Goal: Task Accomplishment & Management: Manage account settings

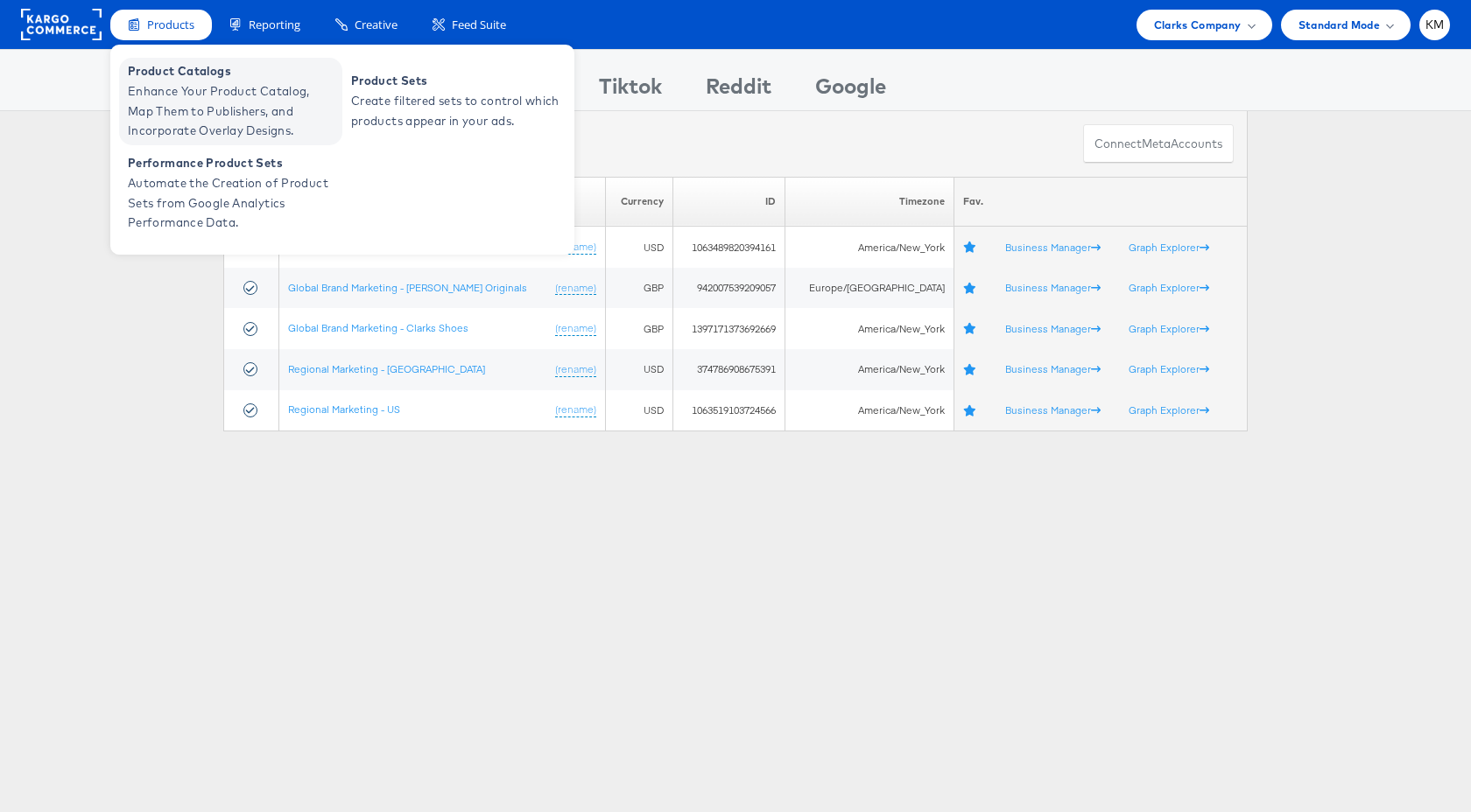
click at [193, 106] on span "Enhance Your Product Catalog, Map Them to Publishers, and Incorporate Overlay D…" at bounding box center [233, 111] width 211 height 60
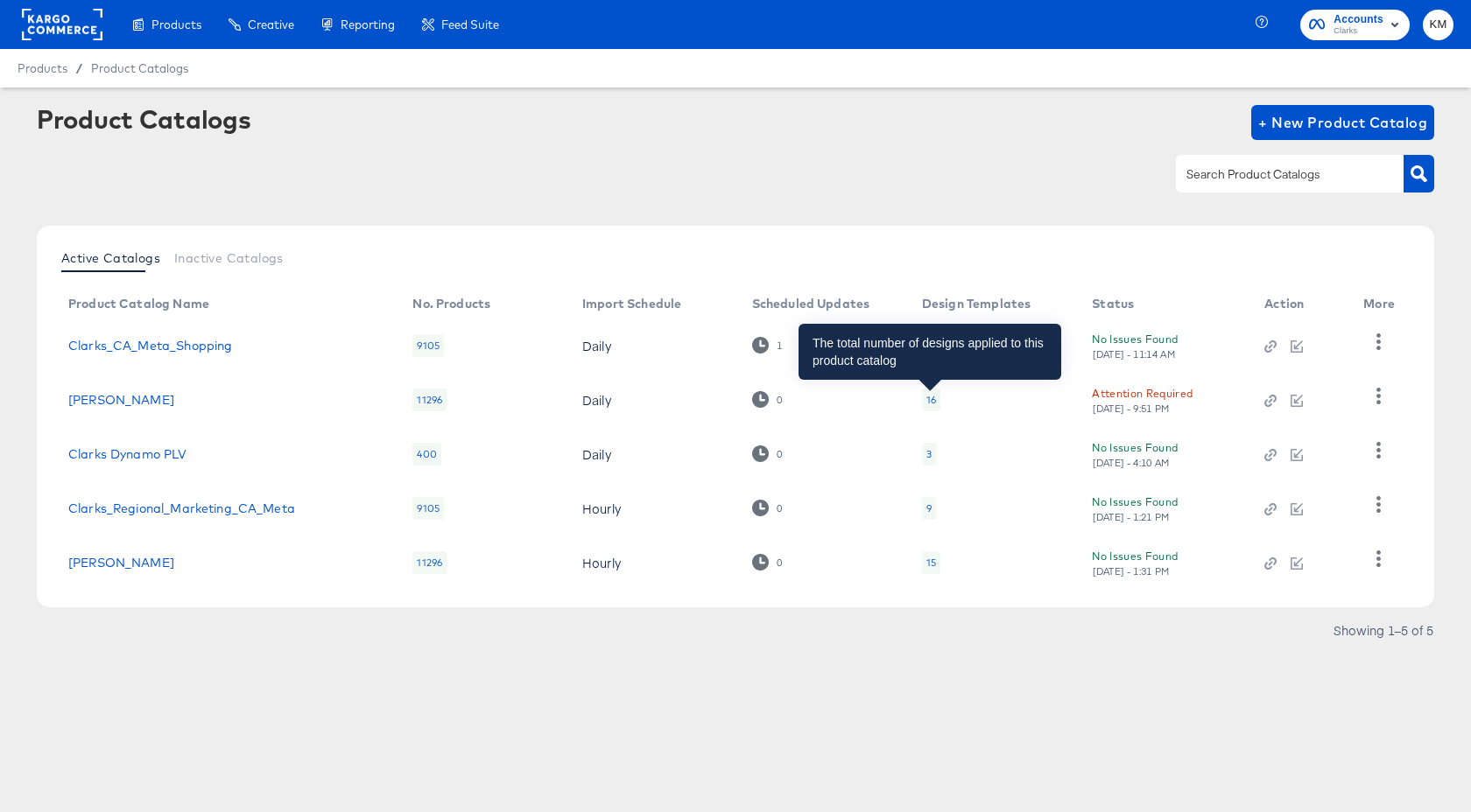
click at [929, 401] on div "16" at bounding box center [931, 400] width 10 height 14
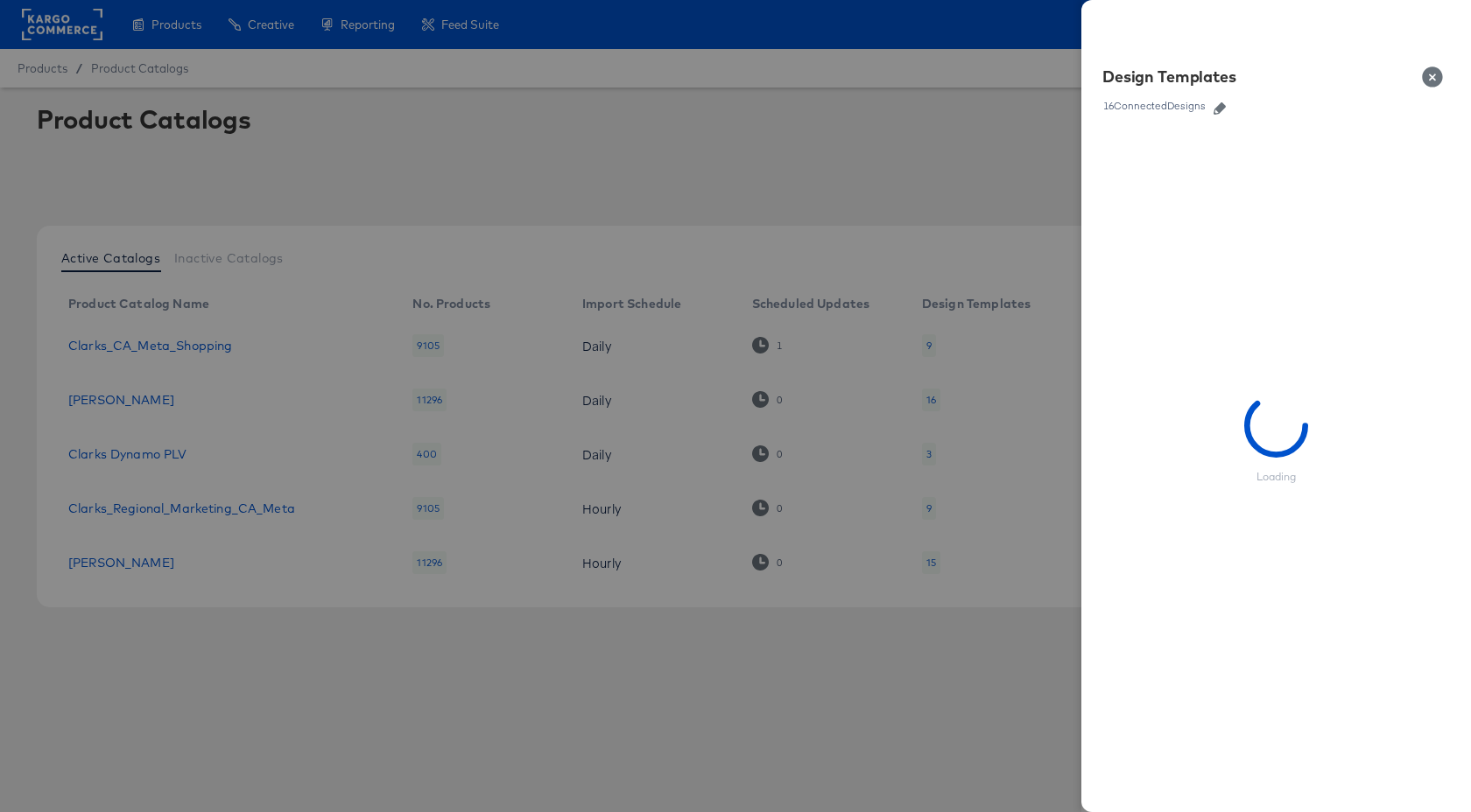
click at [1225, 106] on icon "button" at bounding box center [1220, 109] width 12 height 12
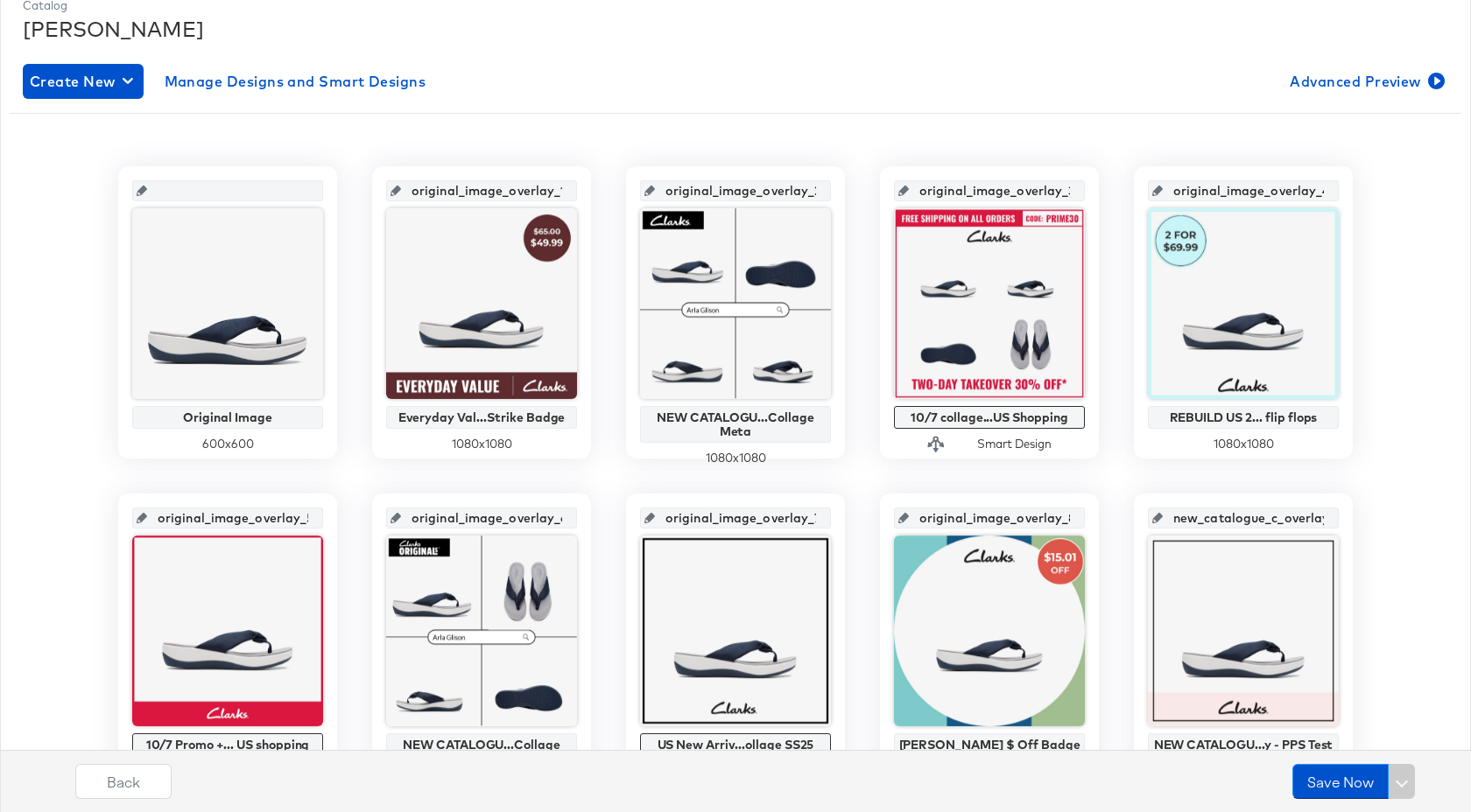
scroll to position [228, 0]
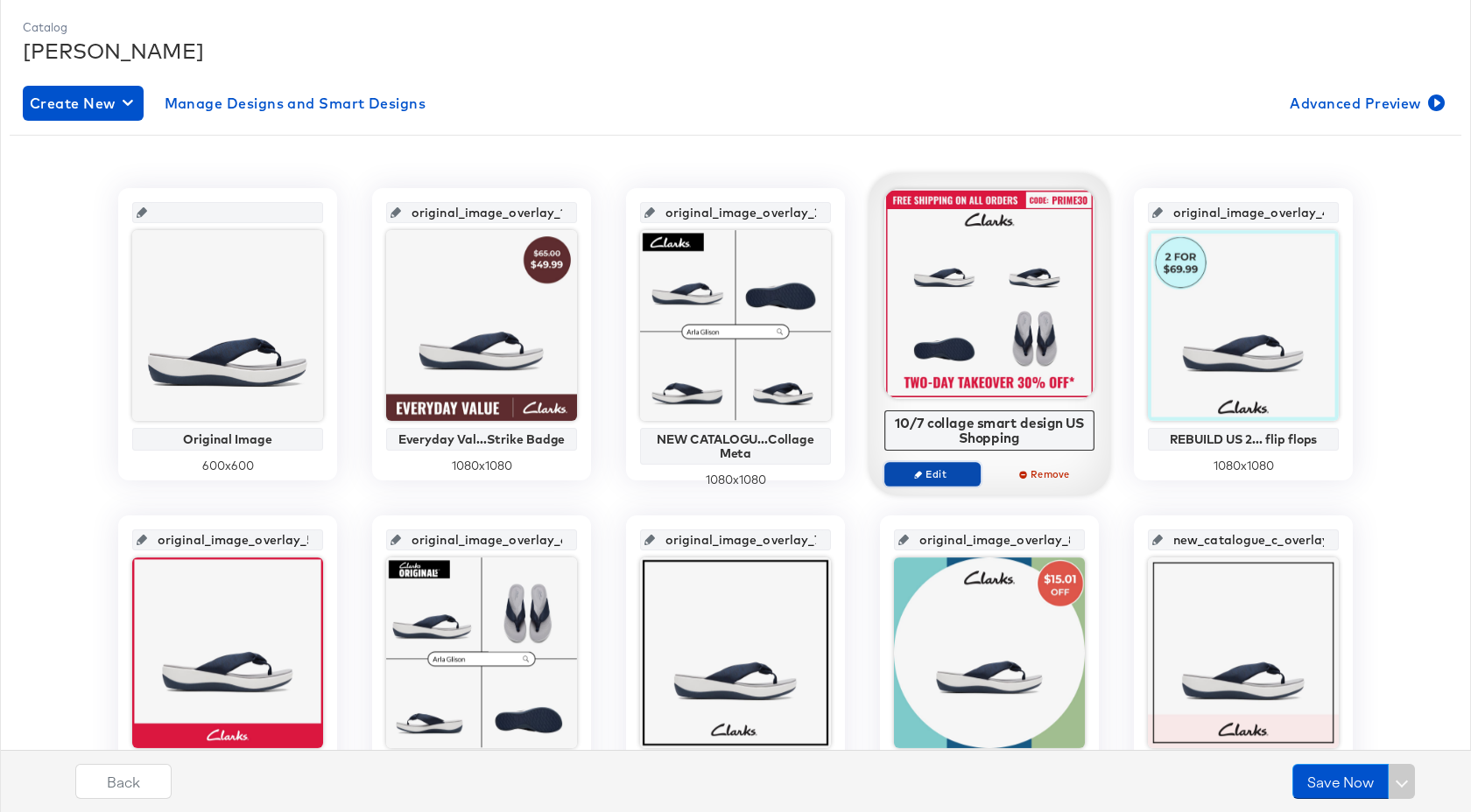
click at [945, 483] on button "Edit" at bounding box center [932, 474] width 96 height 25
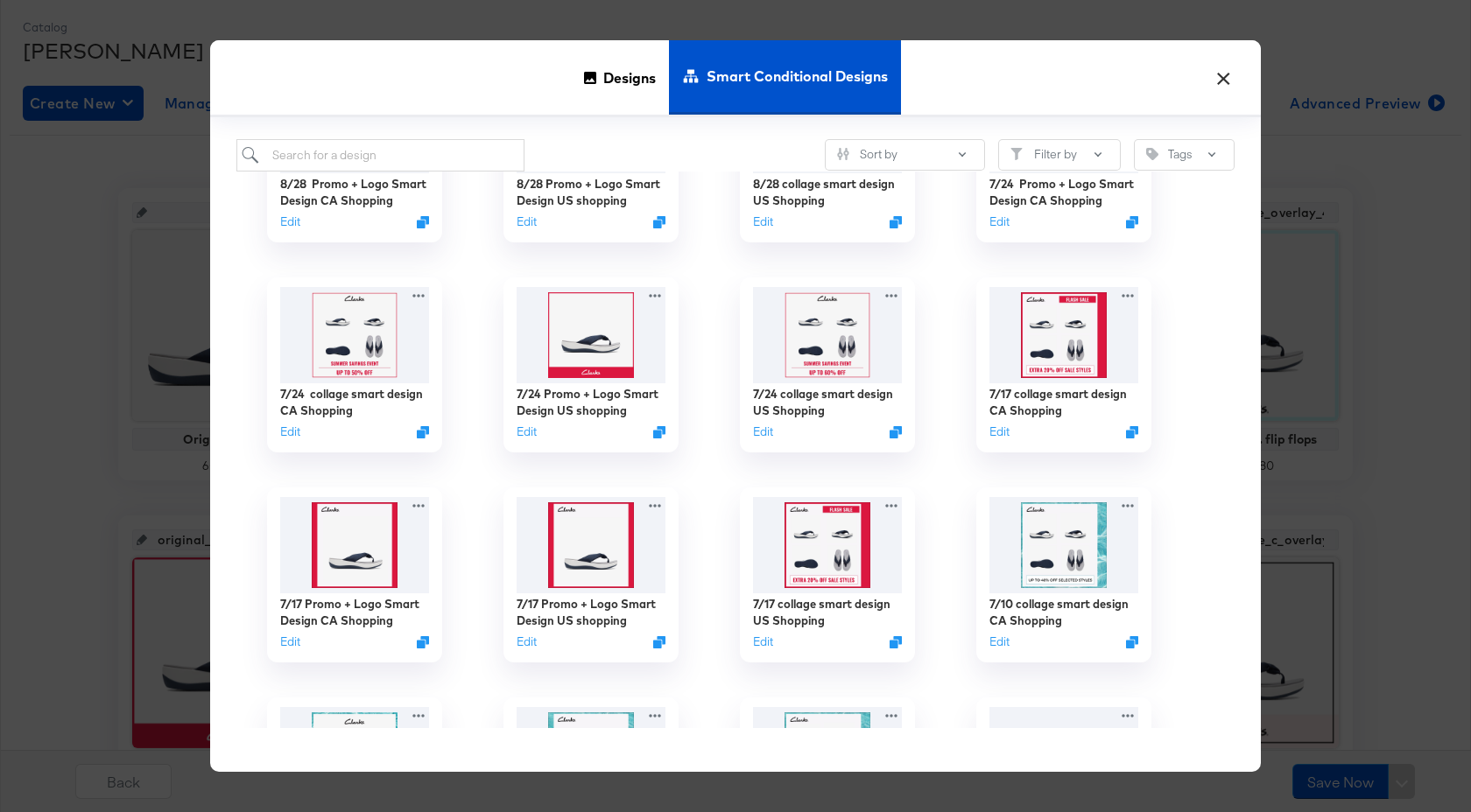
scroll to position [0, 0]
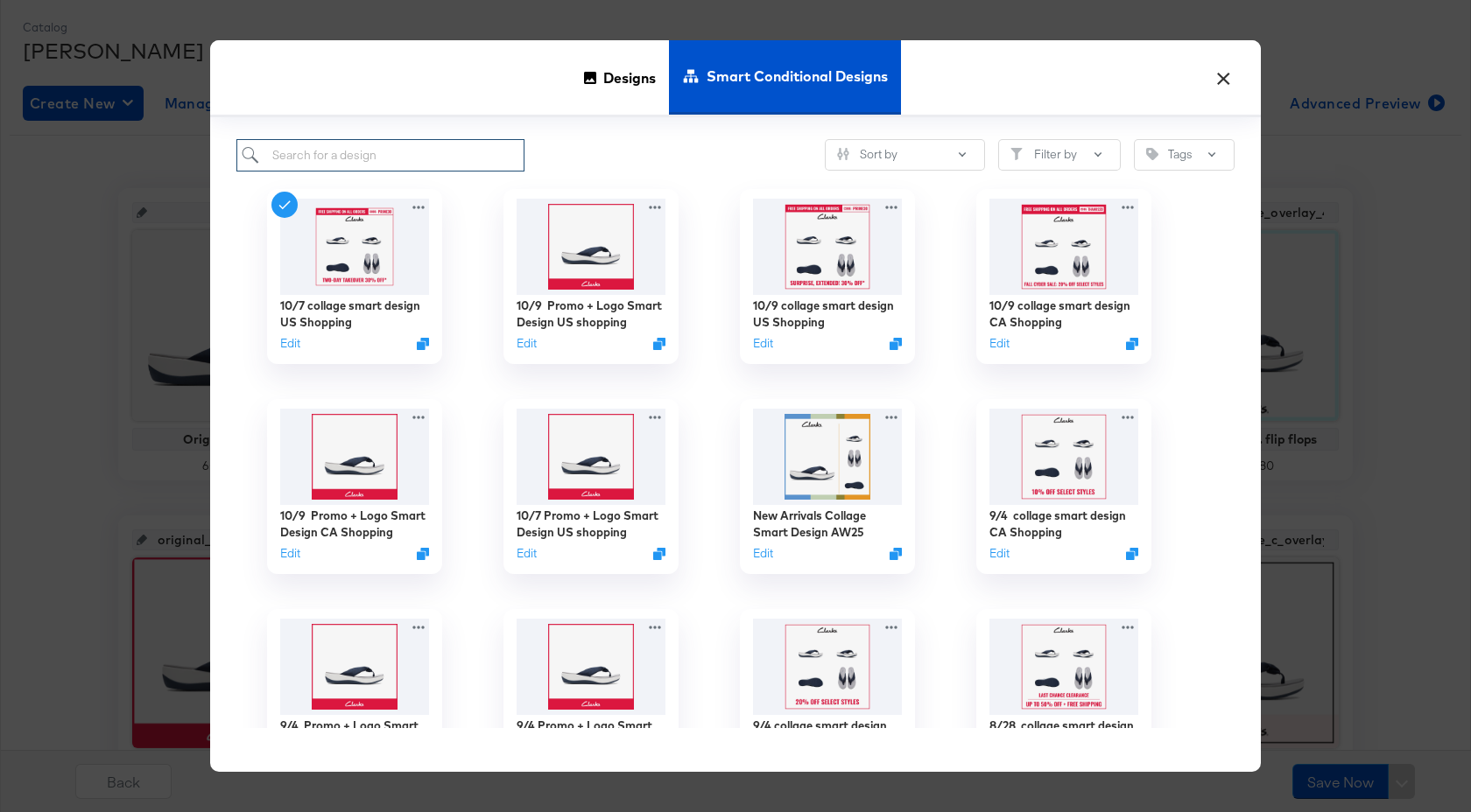
click at [372, 160] on input "search" at bounding box center [381, 155] width 288 height 32
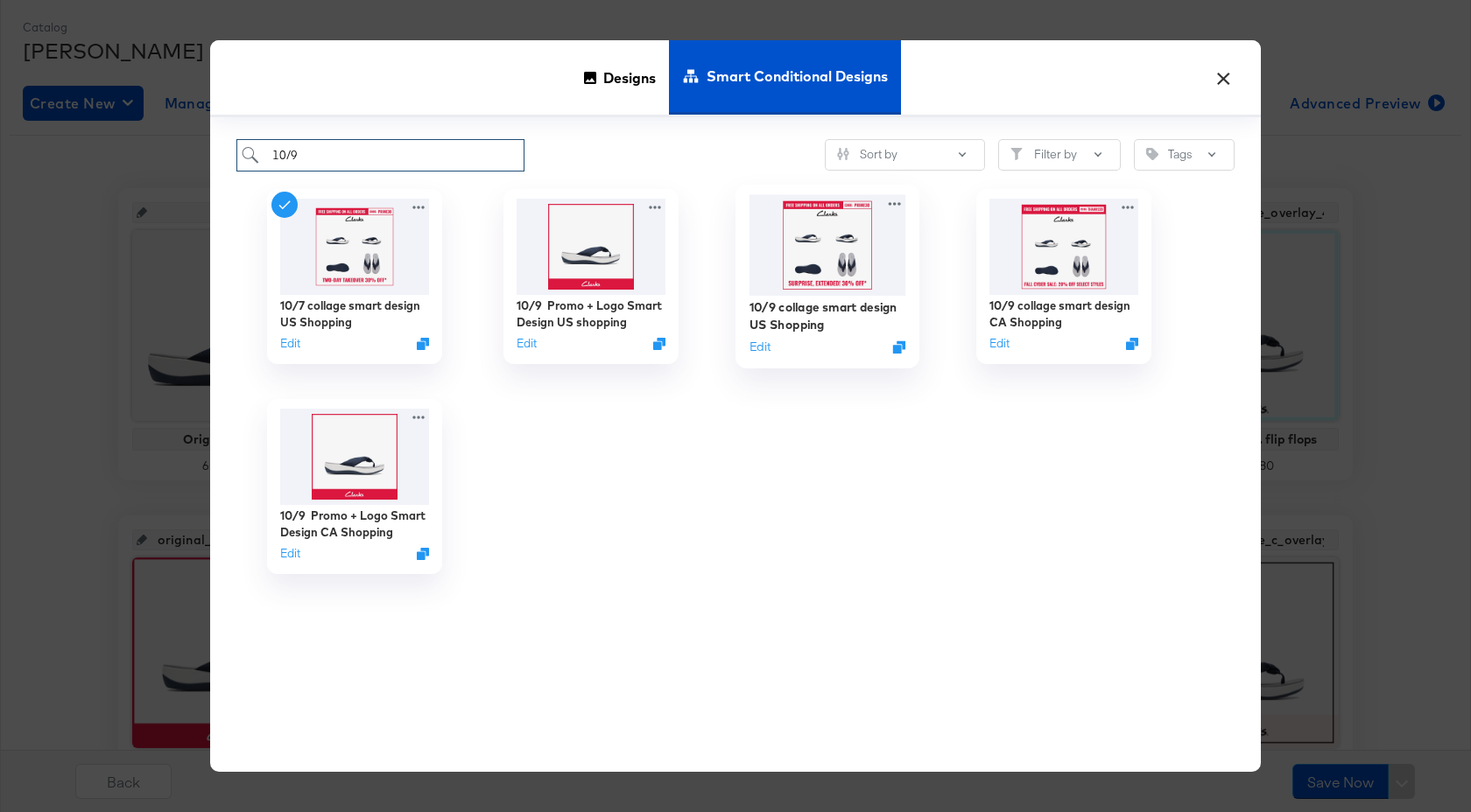
type input "10/9"
click at [802, 263] on img at bounding box center [828, 246] width 157 height 101
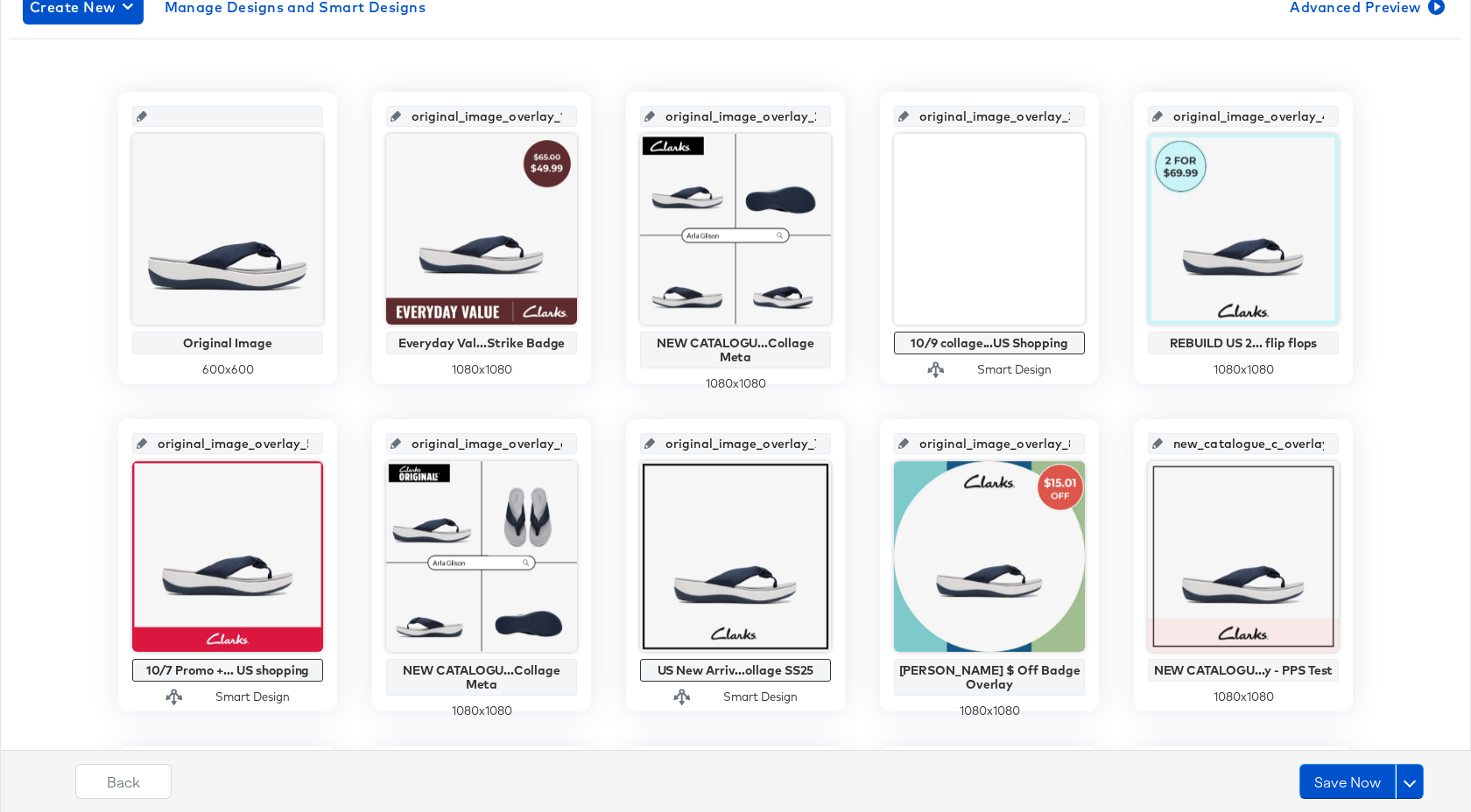
scroll to position [560, 0]
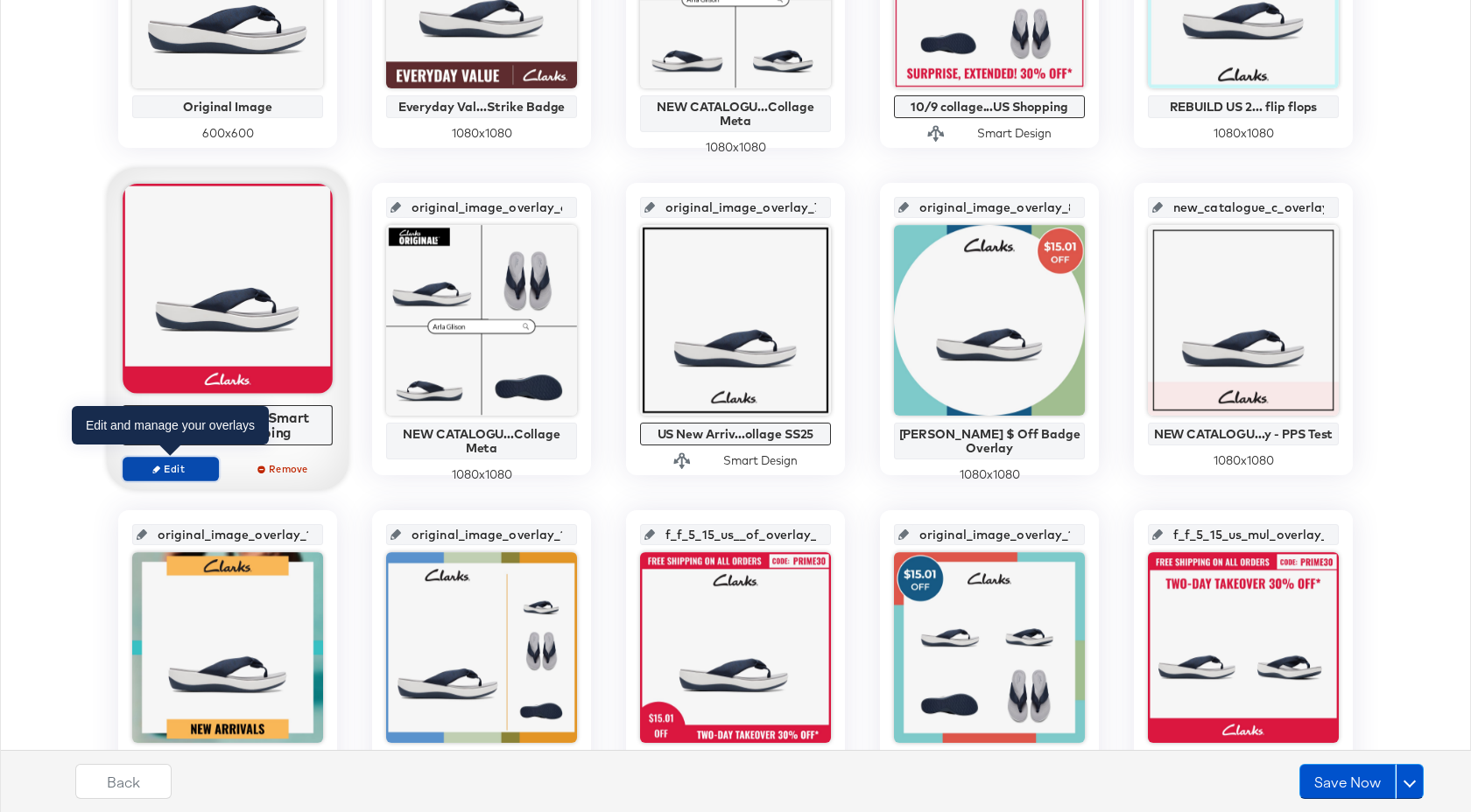
click at [186, 468] on span "Edit" at bounding box center [171, 468] width 81 height 13
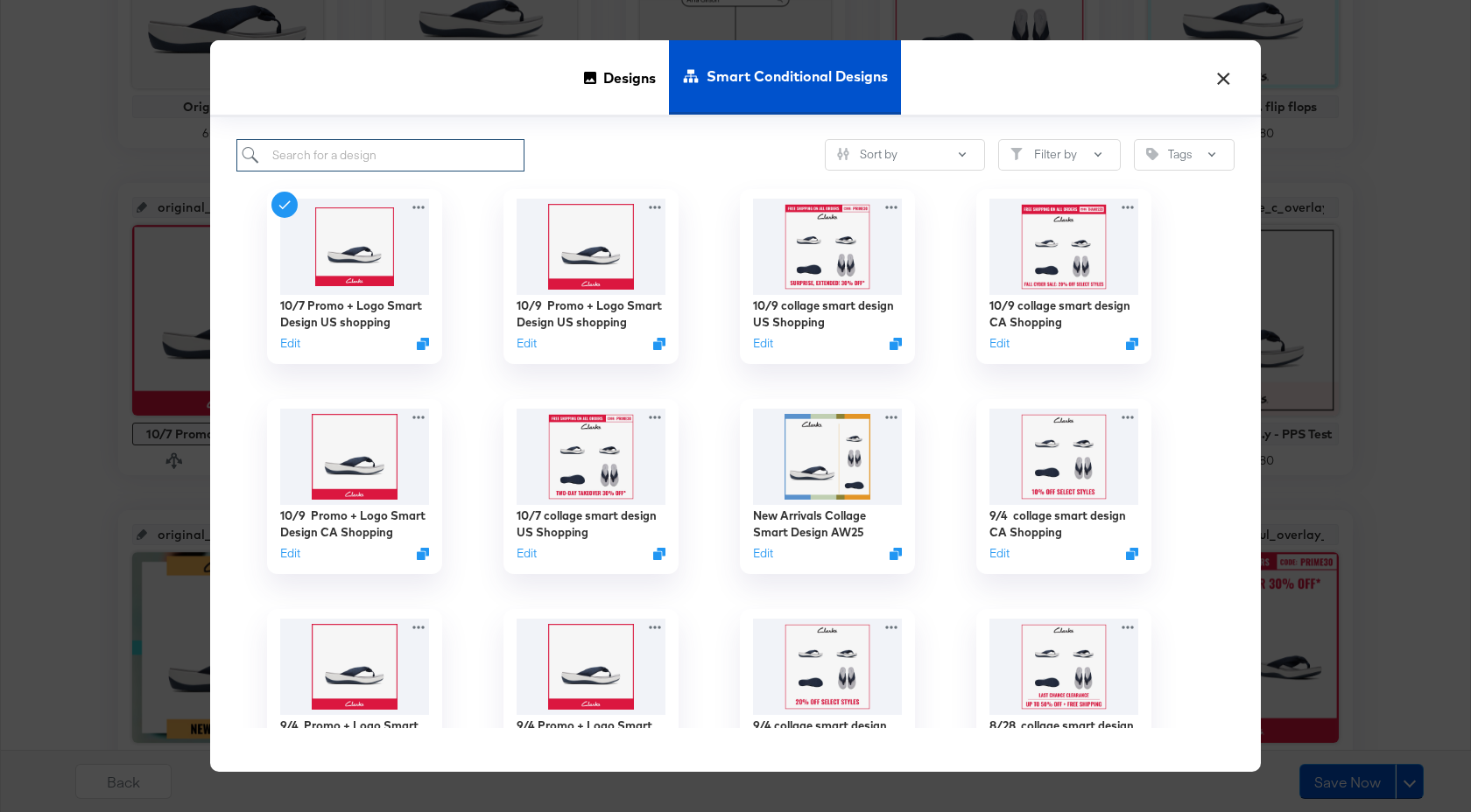
click at [375, 153] on input "search" at bounding box center [381, 155] width 288 height 32
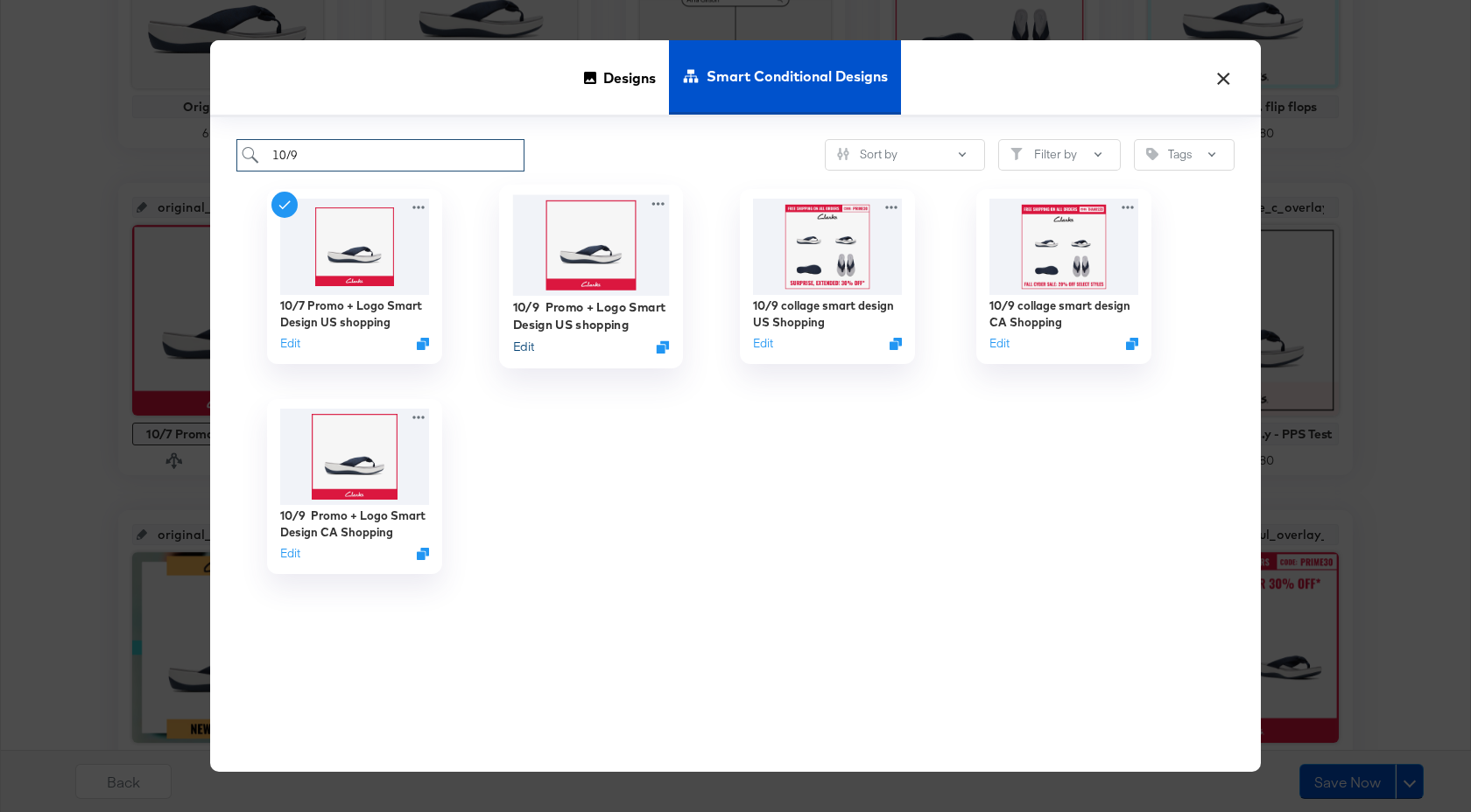
type input "10/9"
click at [531, 349] on button "Edit" at bounding box center [524, 346] width 21 height 17
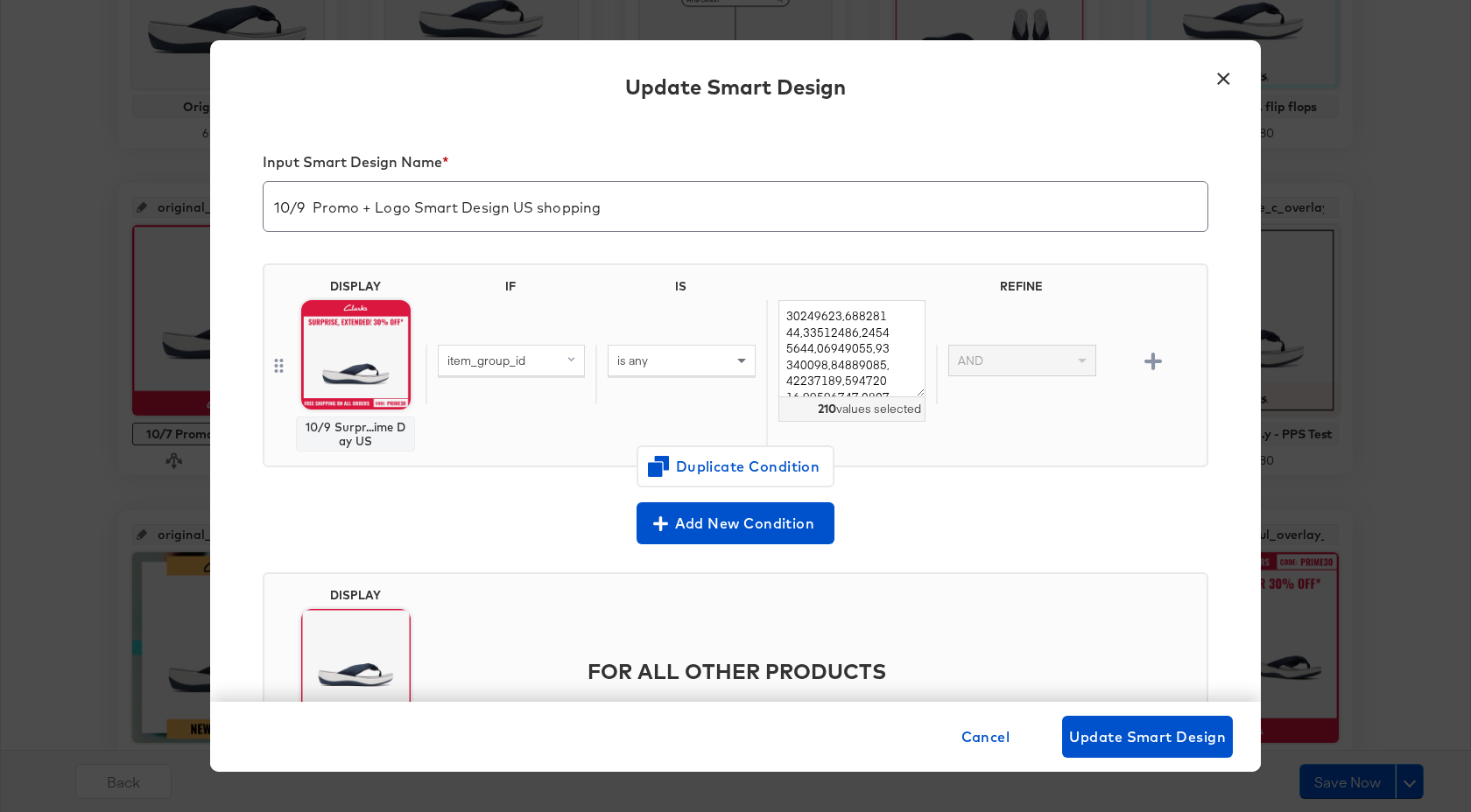
click at [1223, 73] on button "×" at bounding box center [1224, 74] width 32 height 32
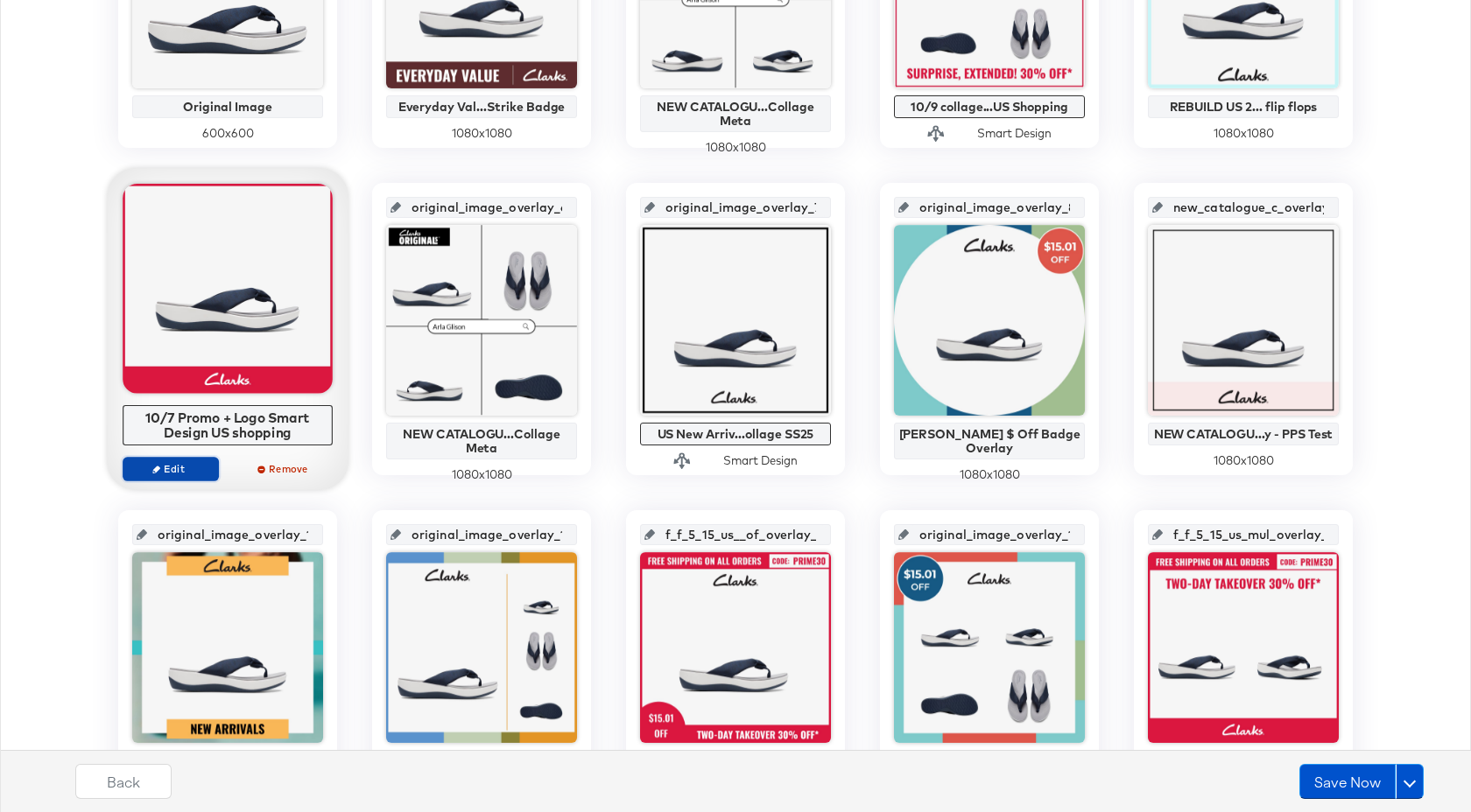
click at [195, 475] on button "Edit" at bounding box center [171, 469] width 96 height 25
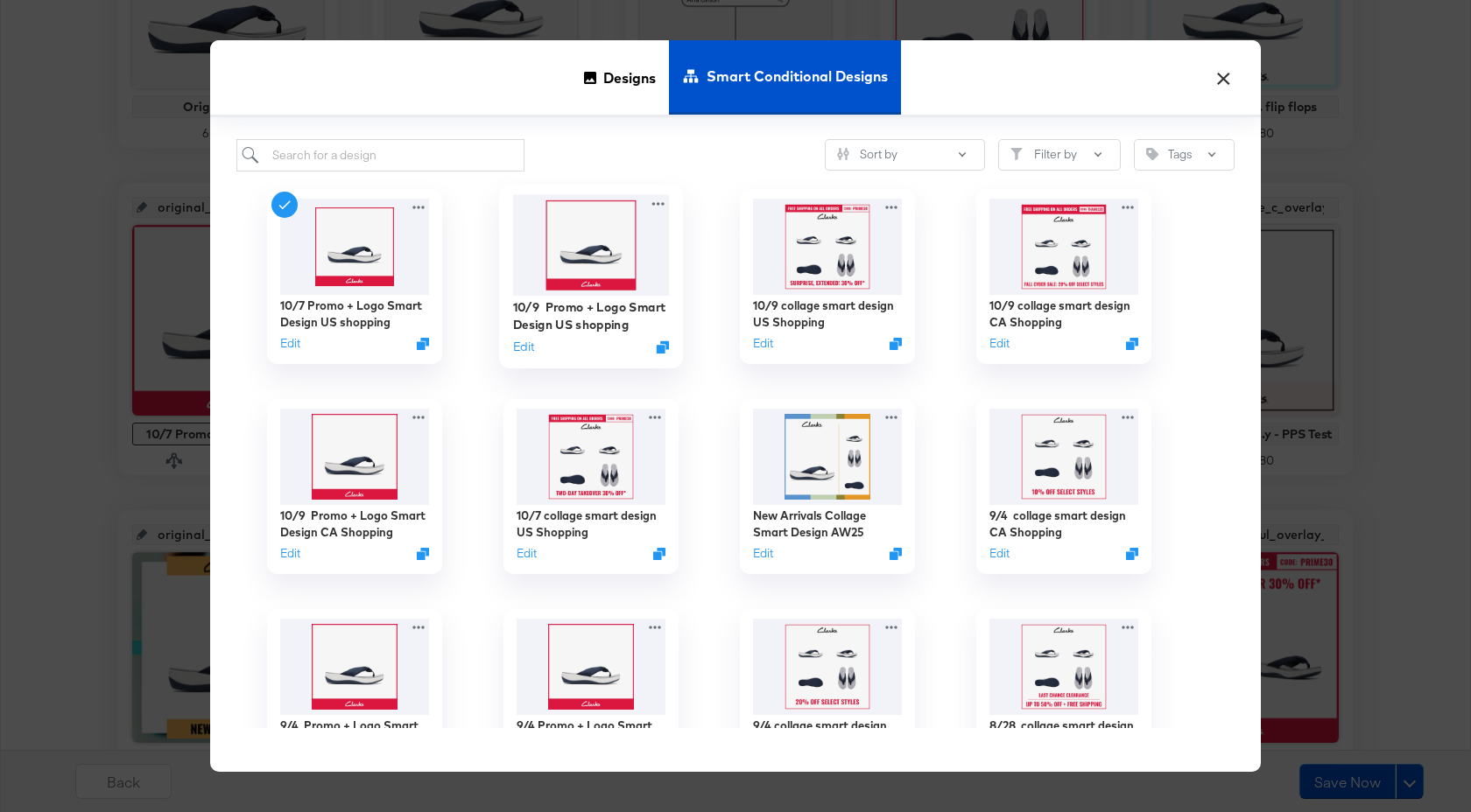
click at [559, 267] on img at bounding box center [591, 246] width 157 height 101
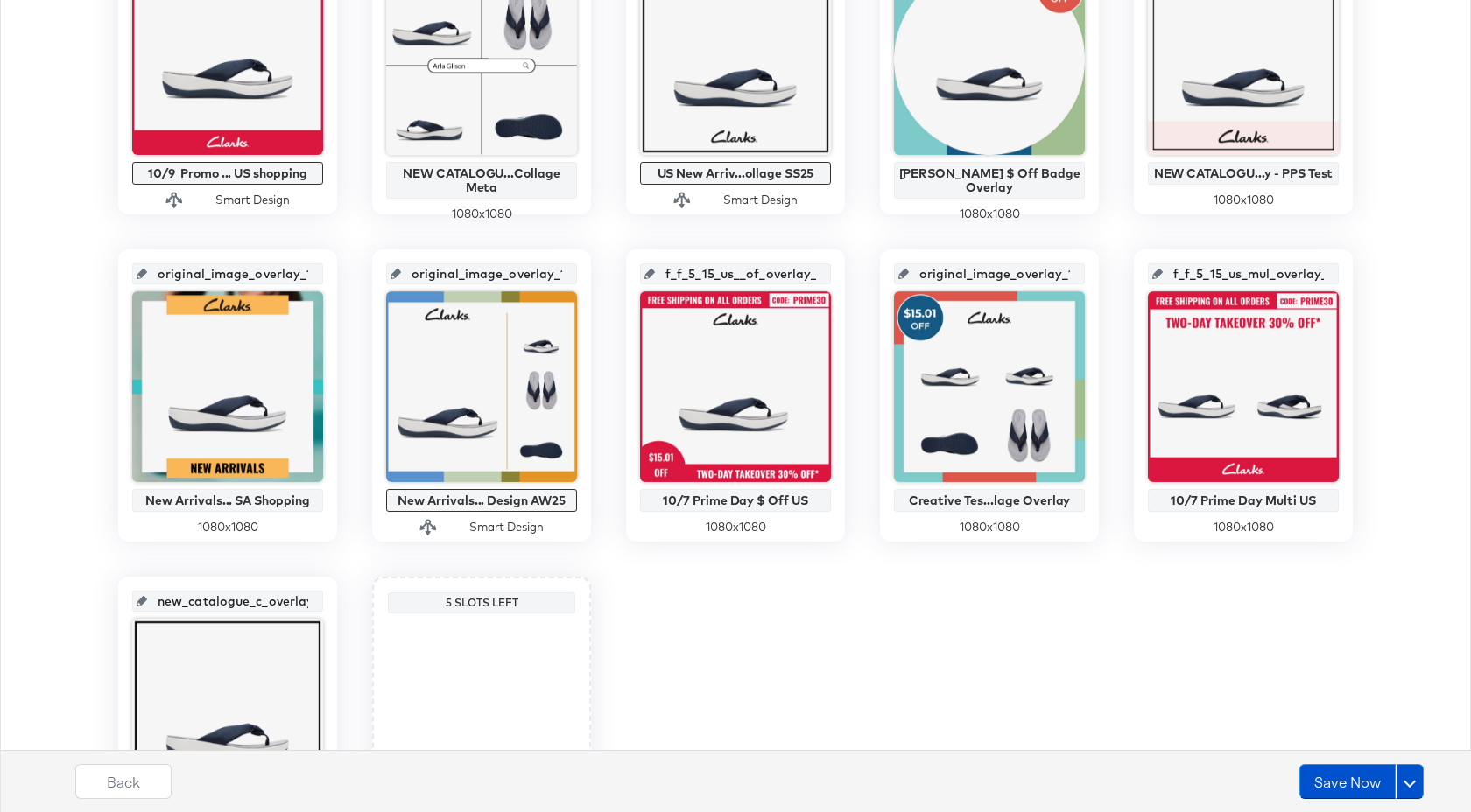
scroll to position [880, 0]
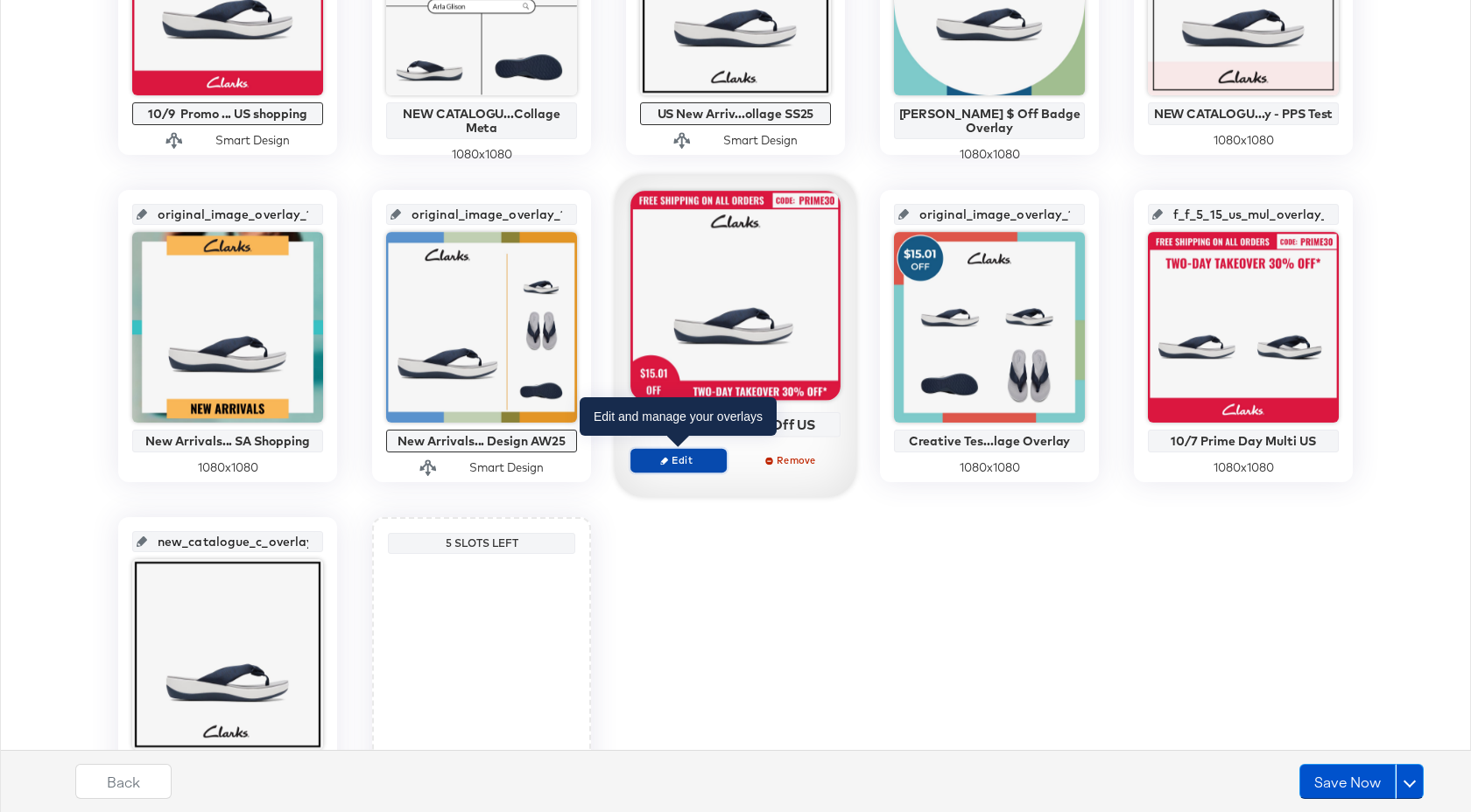
click at [699, 462] on span "Edit" at bounding box center [679, 459] width 81 height 13
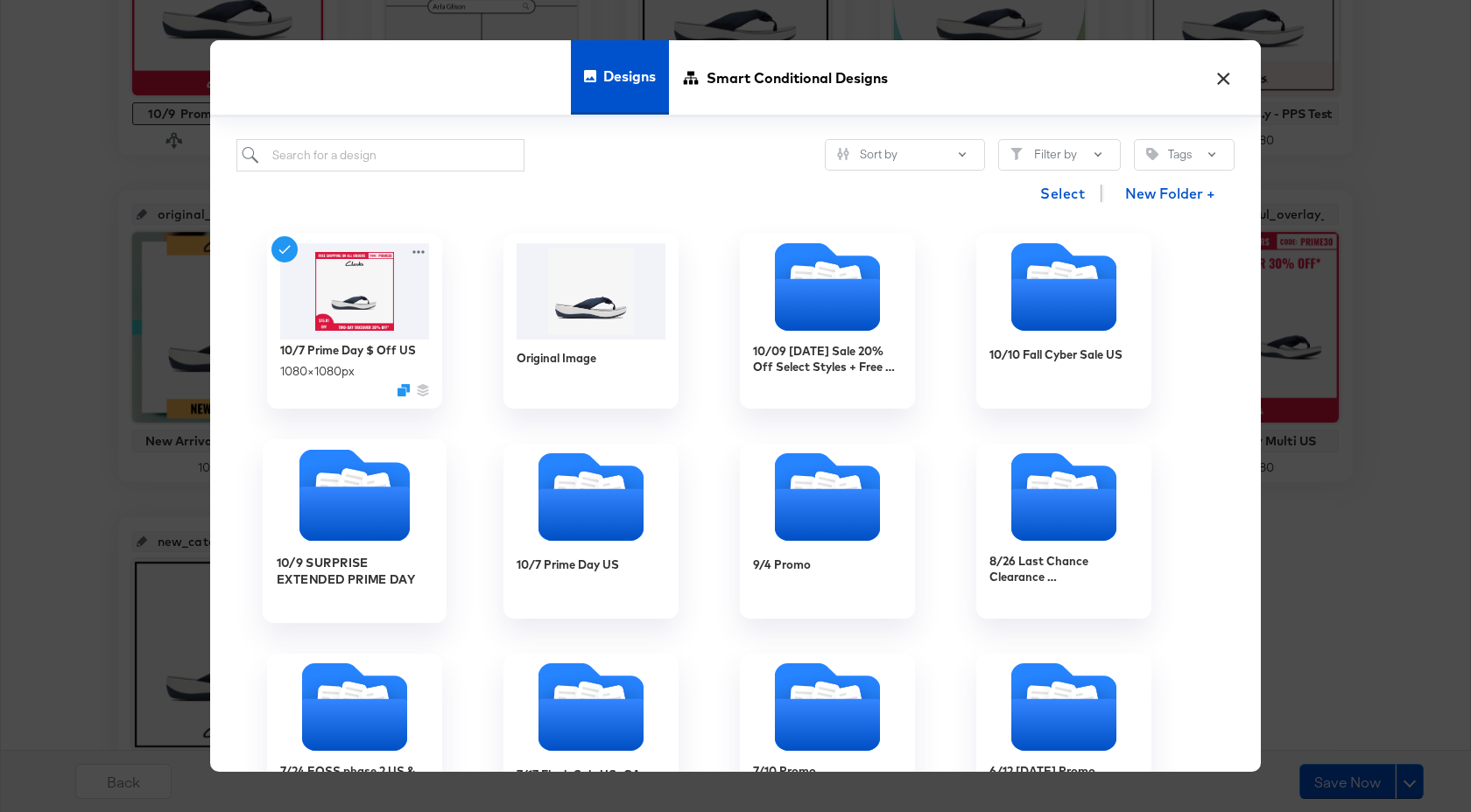
click at [305, 537] on icon "Folder" at bounding box center [354, 514] width 111 height 54
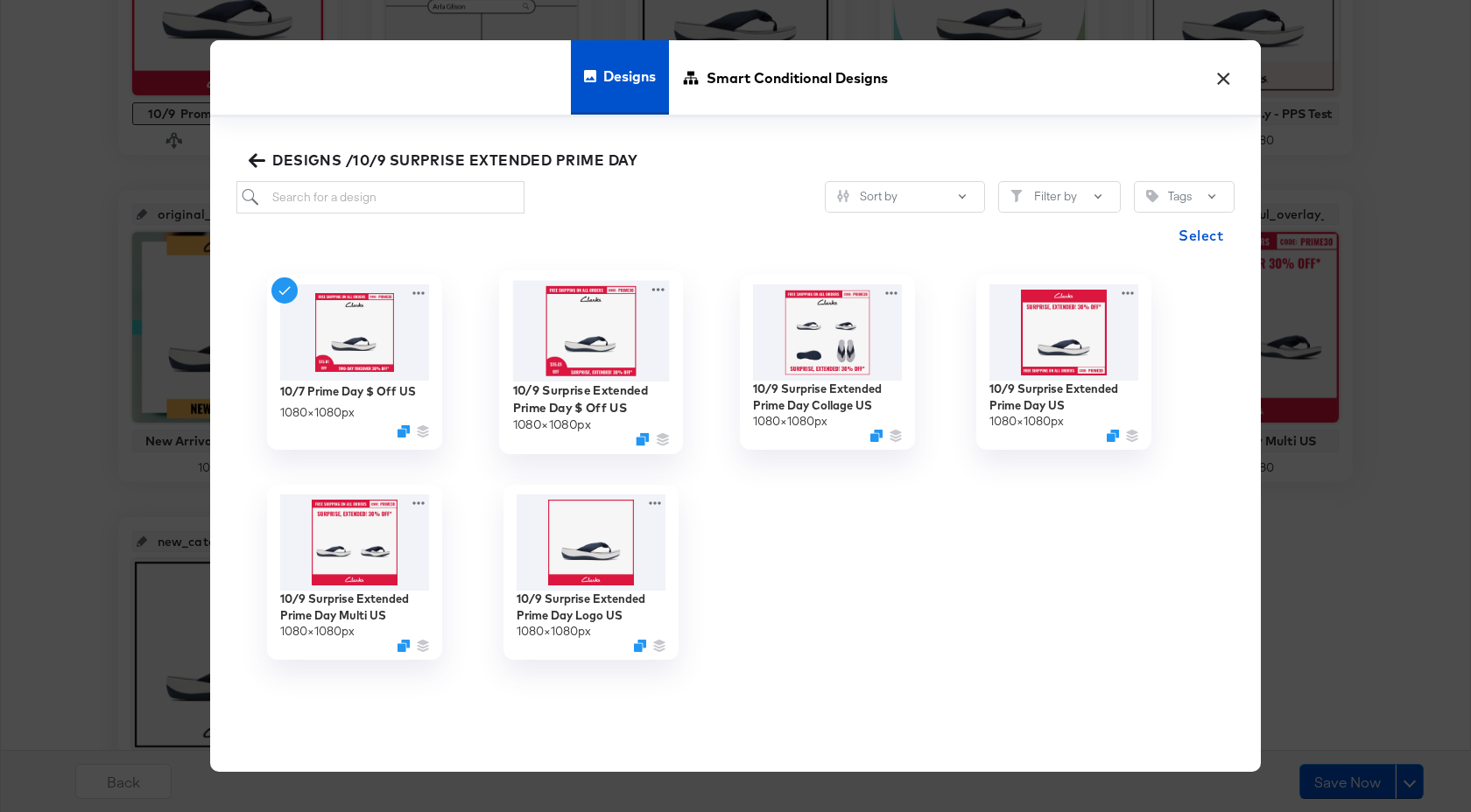
click at [555, 356] on img at bounding box center [591, 331] width 157 height 101
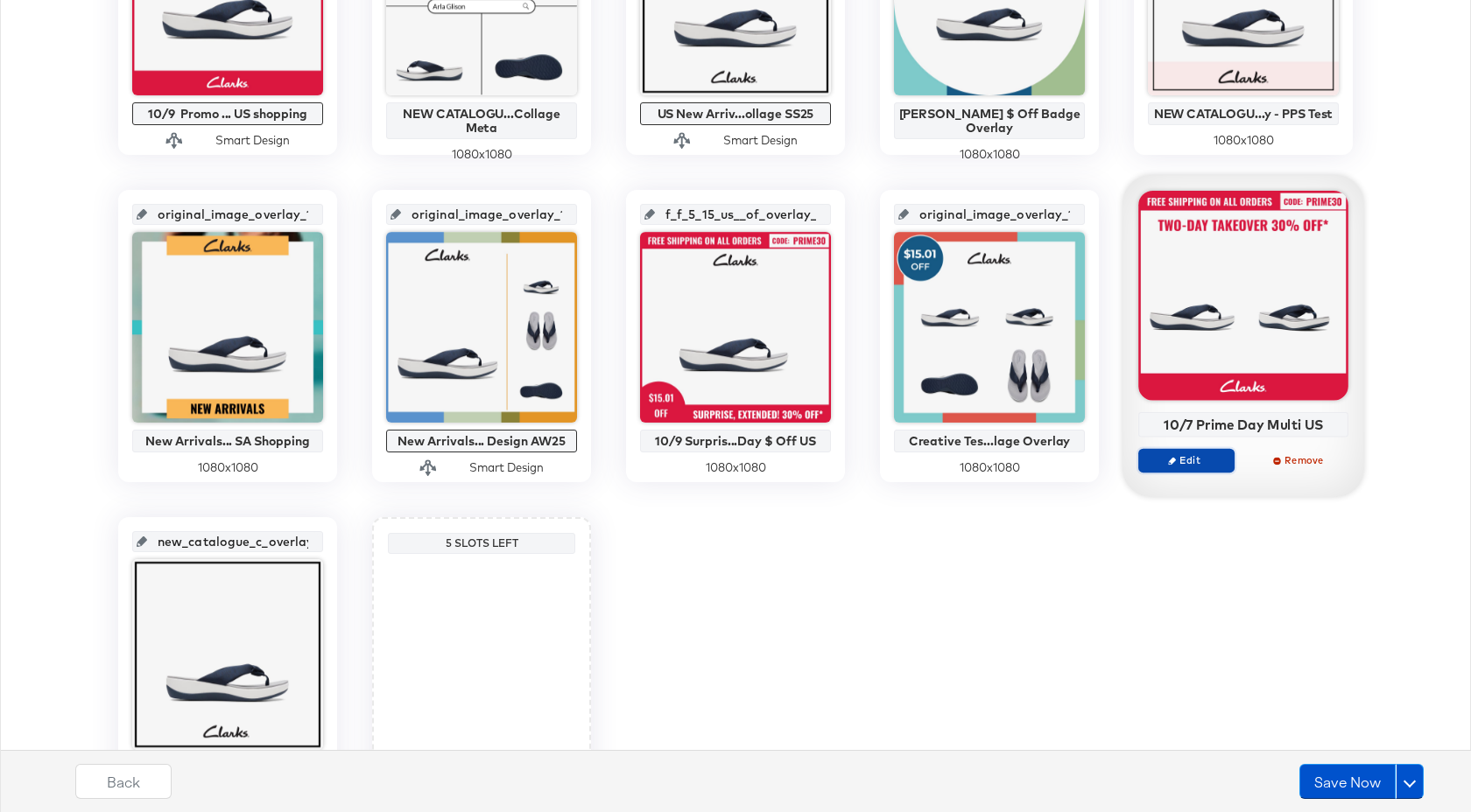
click at [1193, 452] on button "Edit" at bounding box center [1187, 460] width 96 height 25
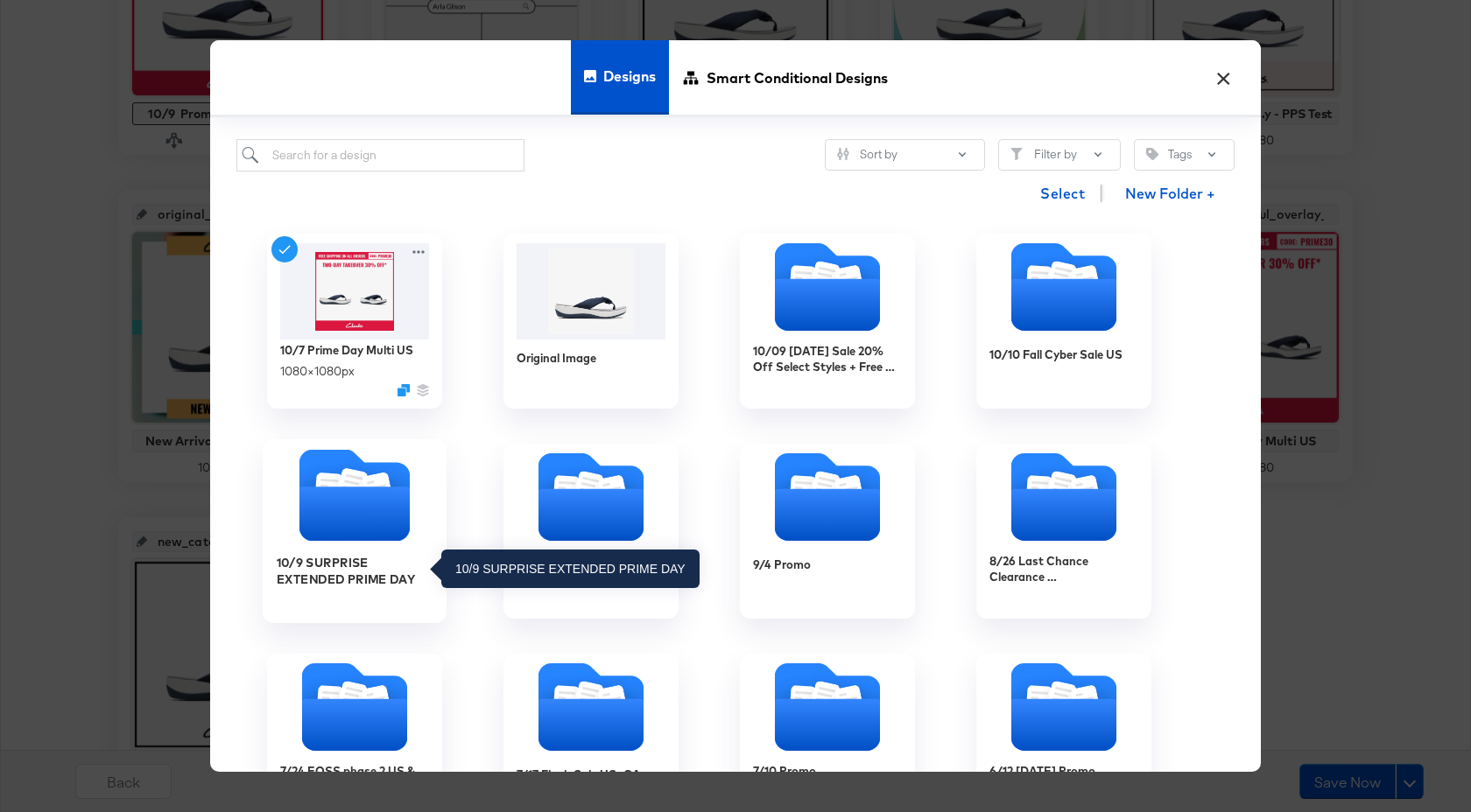
click at [396, 563] on div "10/9 SURPRISE EXTENDED PRIME DAY" at bounding box center [354, 571] width 157 height 34
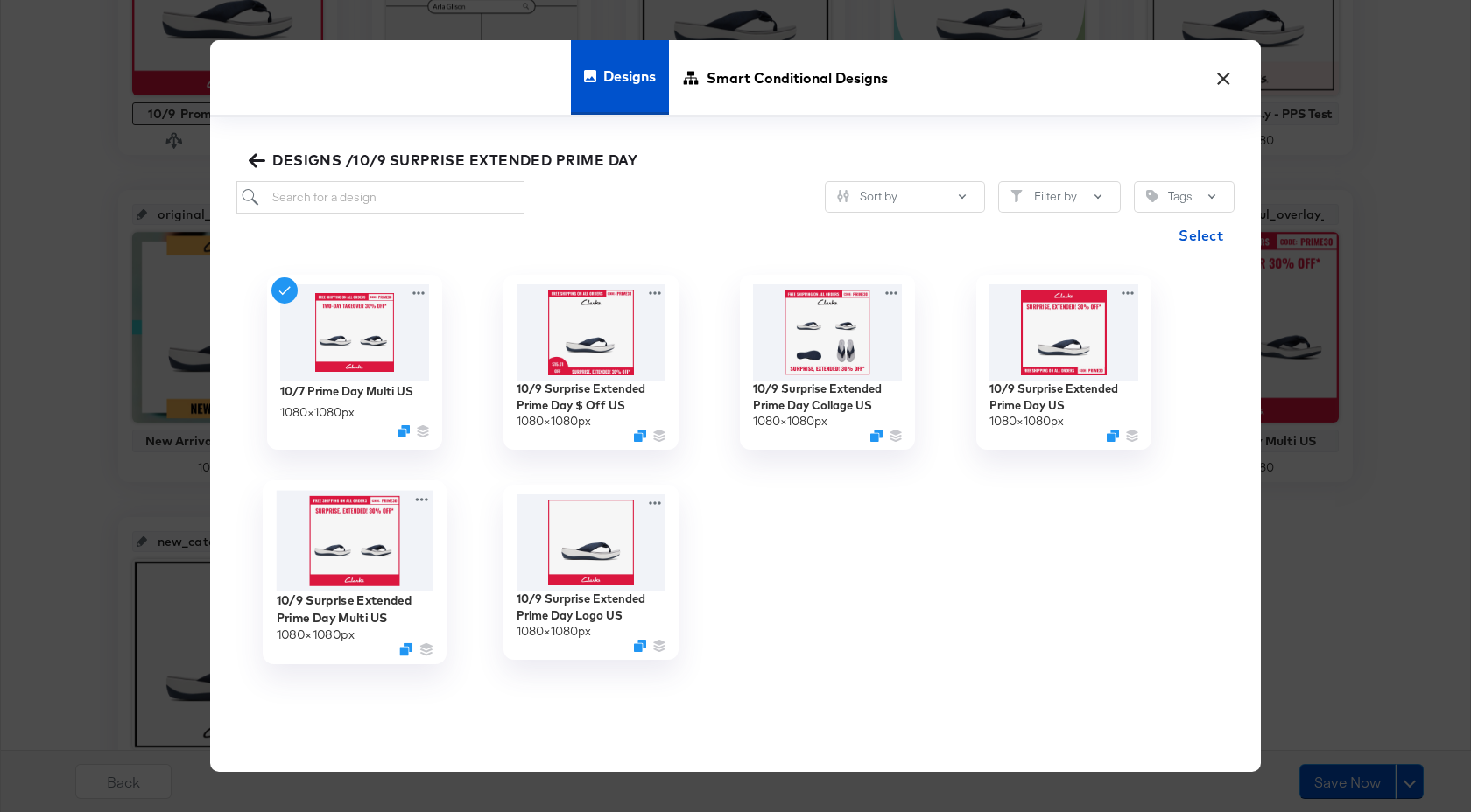
click at [372, 551] on img at bounding box center [354, 542] width 157 height 102
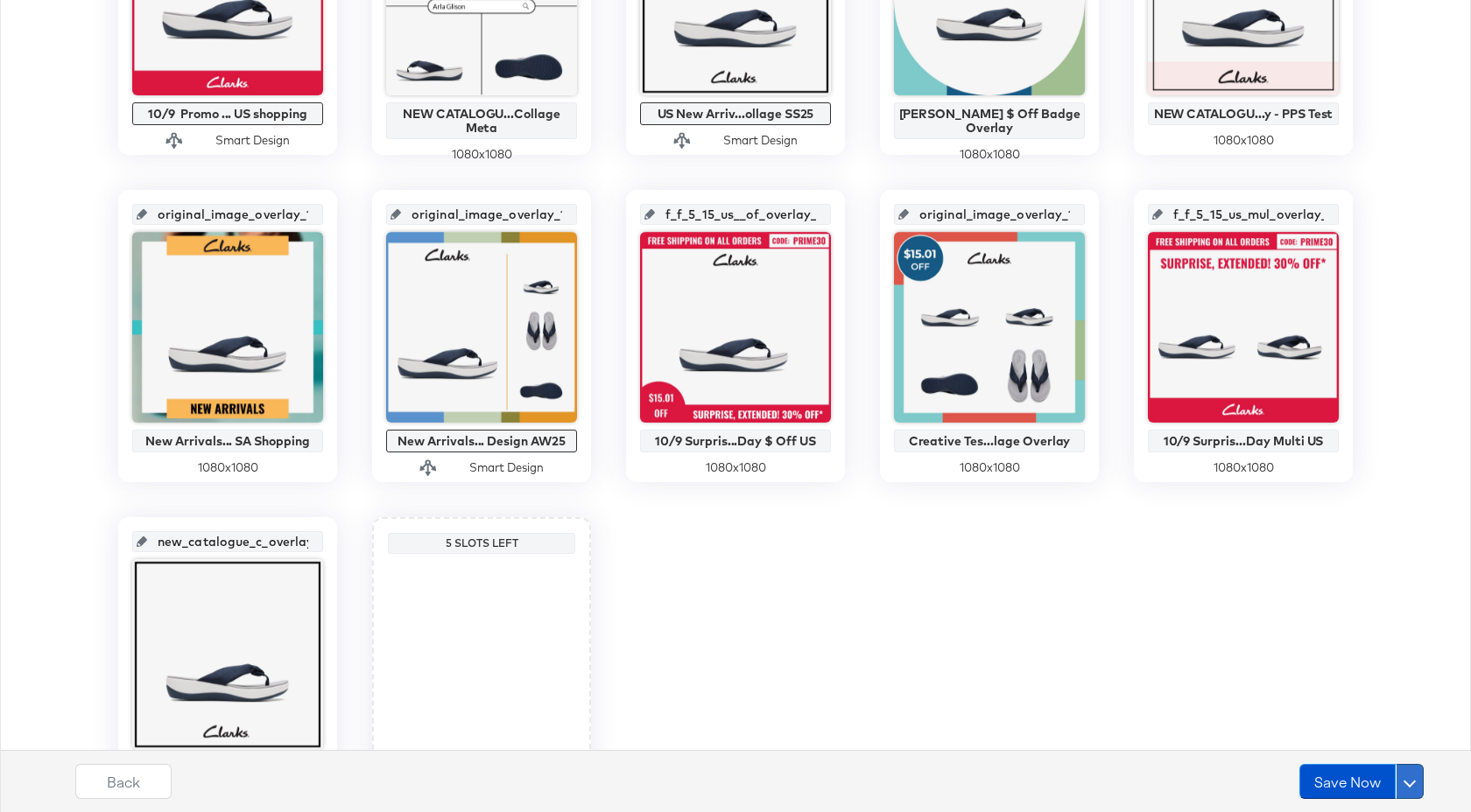
click at [1407, 781] on span at bounding box center [1410, 781] width 12 height 12
click at [1350, 754] on div "Schedule Save" at bounding box center [1367, 748] width 80 height 17
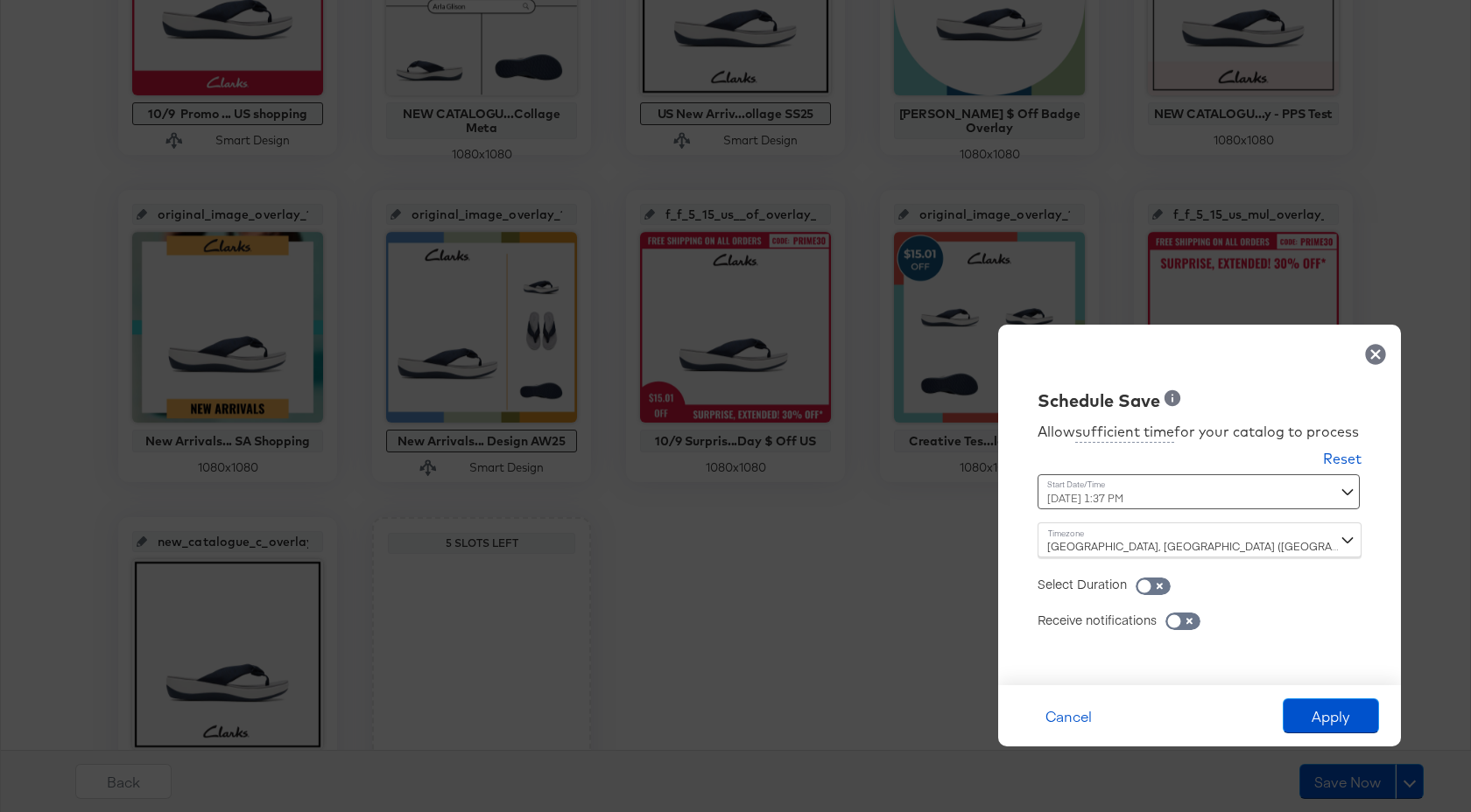
click at [1156, 500] on div "[DATE] 1:37 PM ‹ [DATE] › Su Mo Tu We Th Fr Sa 28 29 30 1 2 3 4 5 6 7 8 9 10 11…" at bounding box center [1156, 492] width 238 height 35
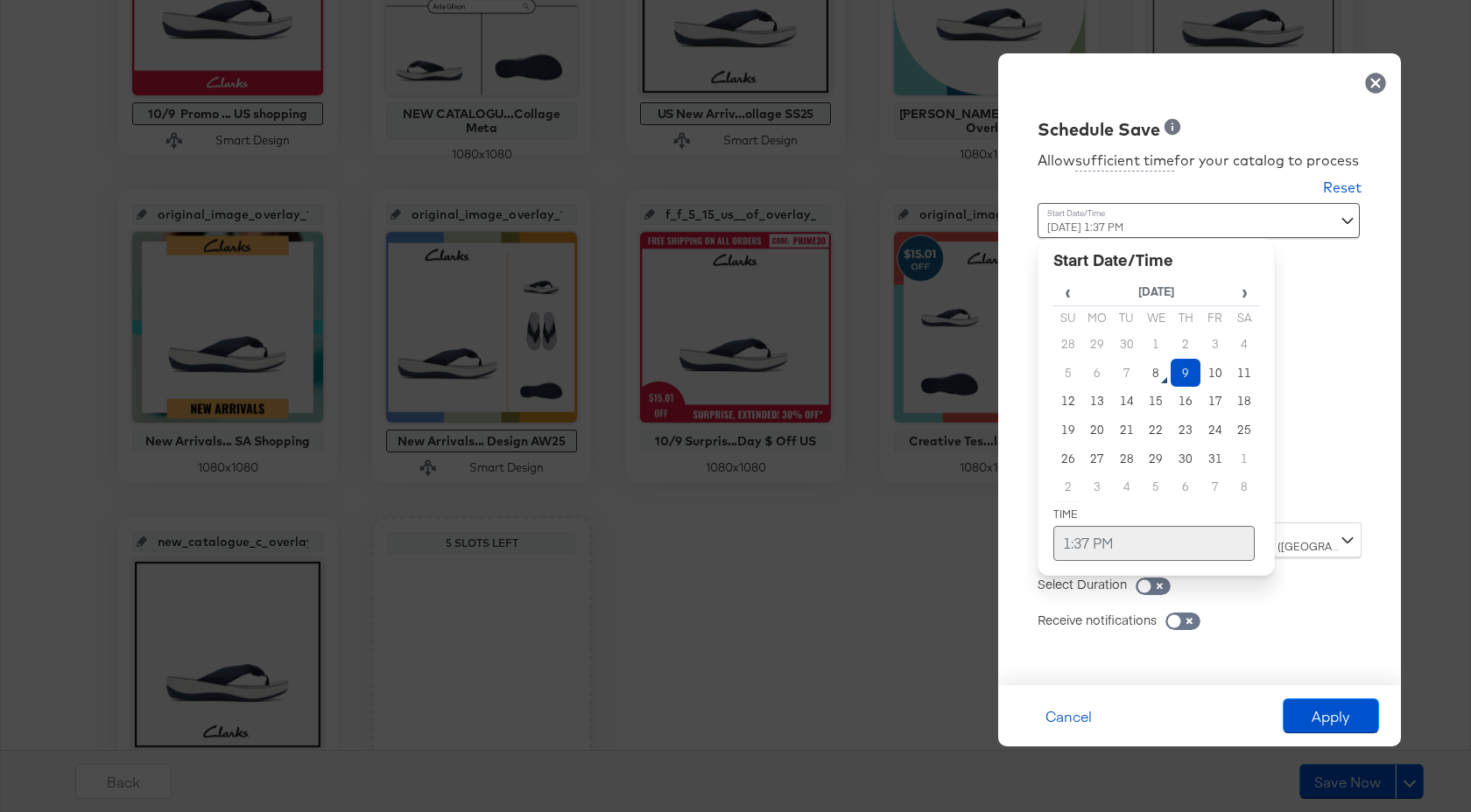
click at [1065, 547] on td "1:37 PM" at bounding box center [1154, 544] width 202 height 35
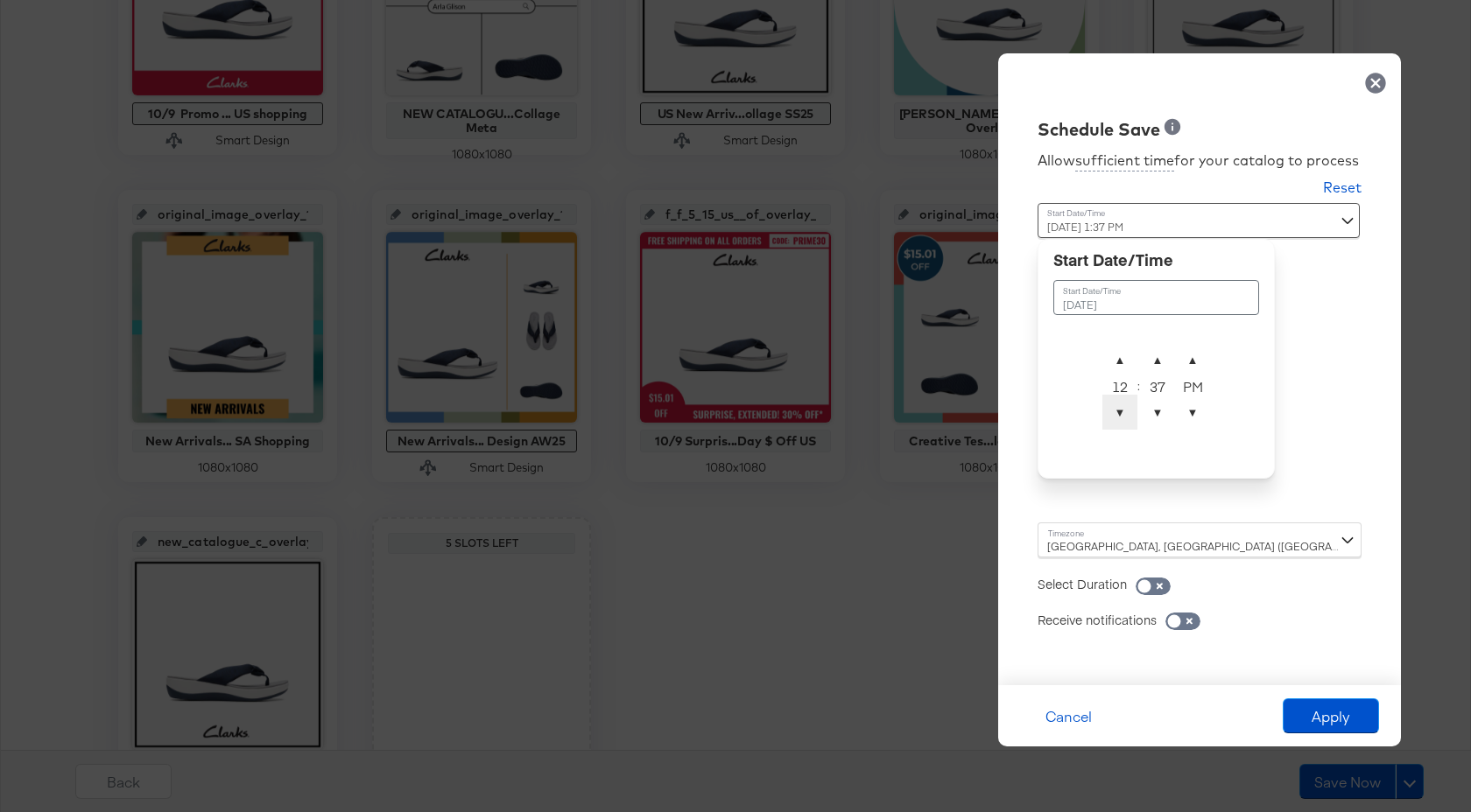
click at [1118, 417] on span "▼" at bounding box center [1120, 412] width 35 height 35
click at [1151, 415] on span "▼" at bounding box center [1158, 412] width 35 height 35
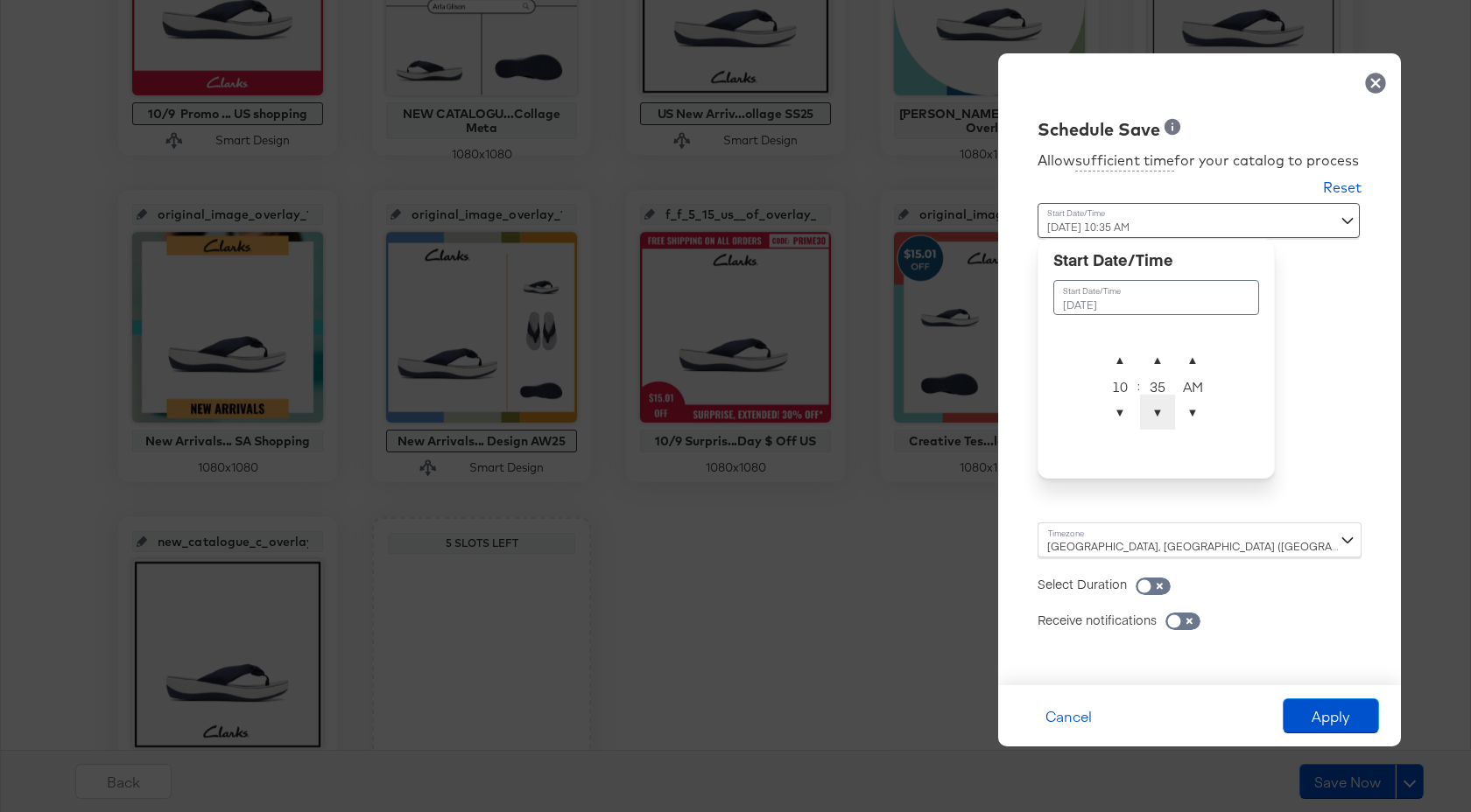
click at [1151, 415] on span "▼" at bounding box center [1158, 412] width 35 height 35
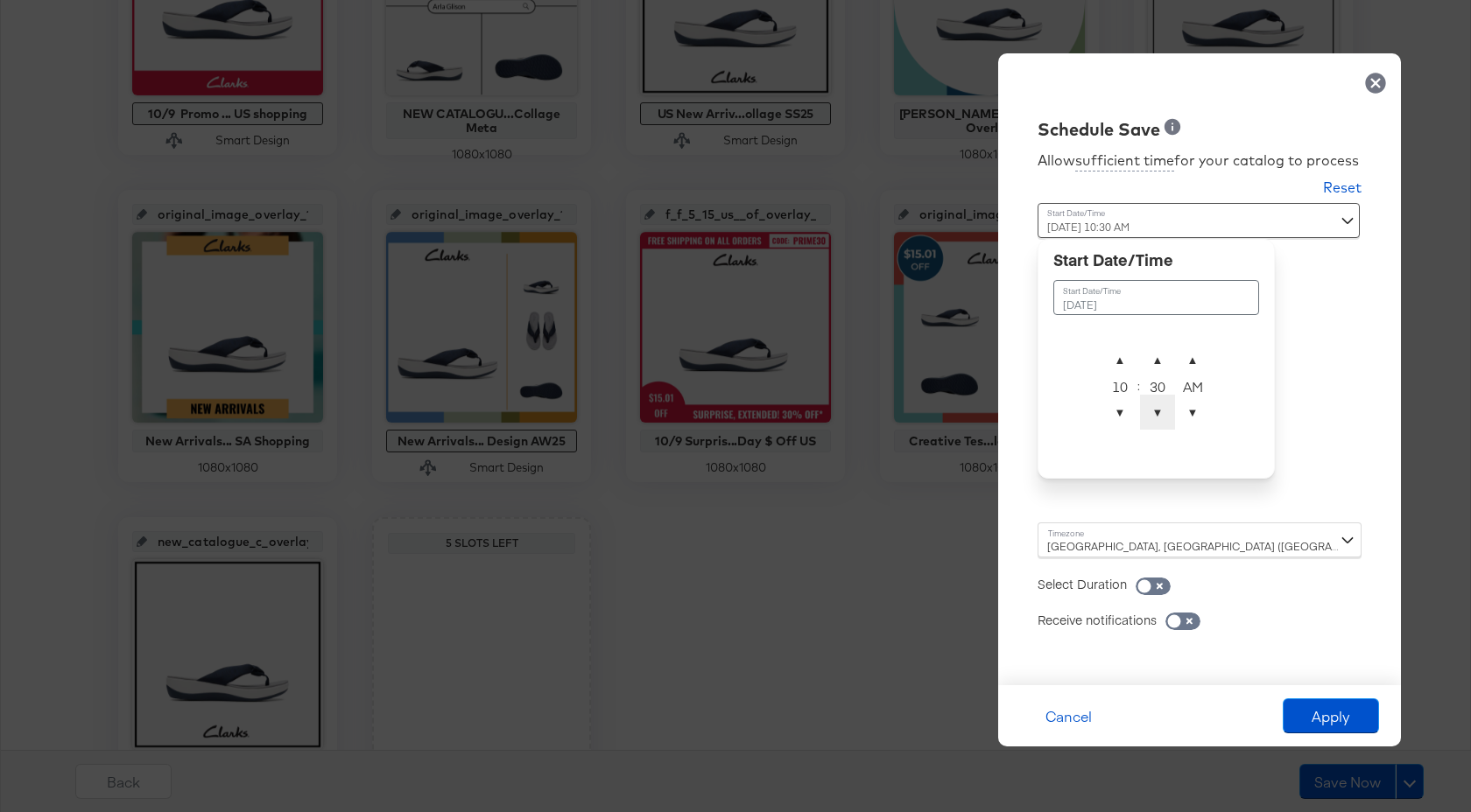
click at [1151, 415] on span "▼" at bounding box center [1158, 412] width 35 height 35
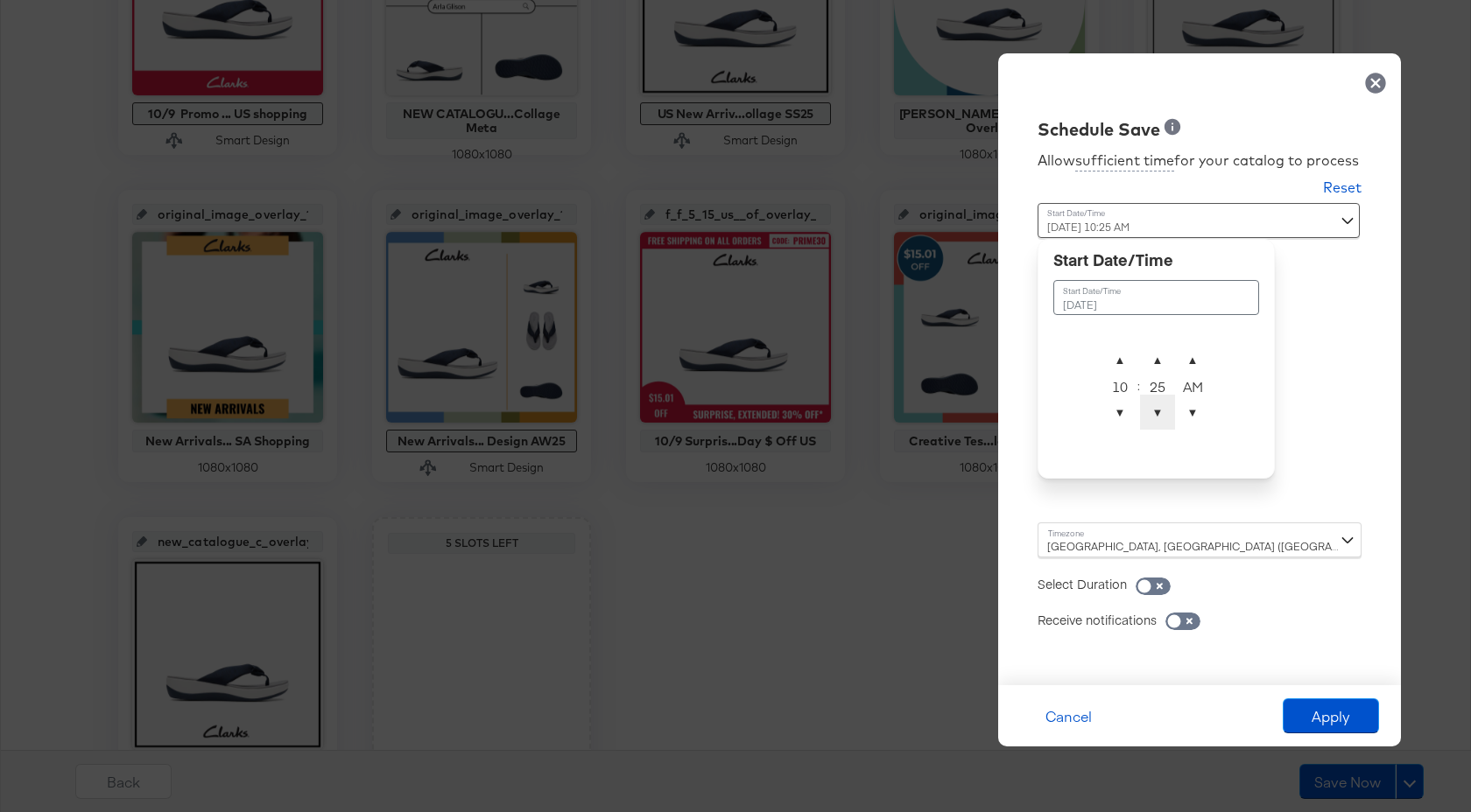
click at [1151, 415] on span "▼" at bounding box center [1158, 412] width 35 height 35
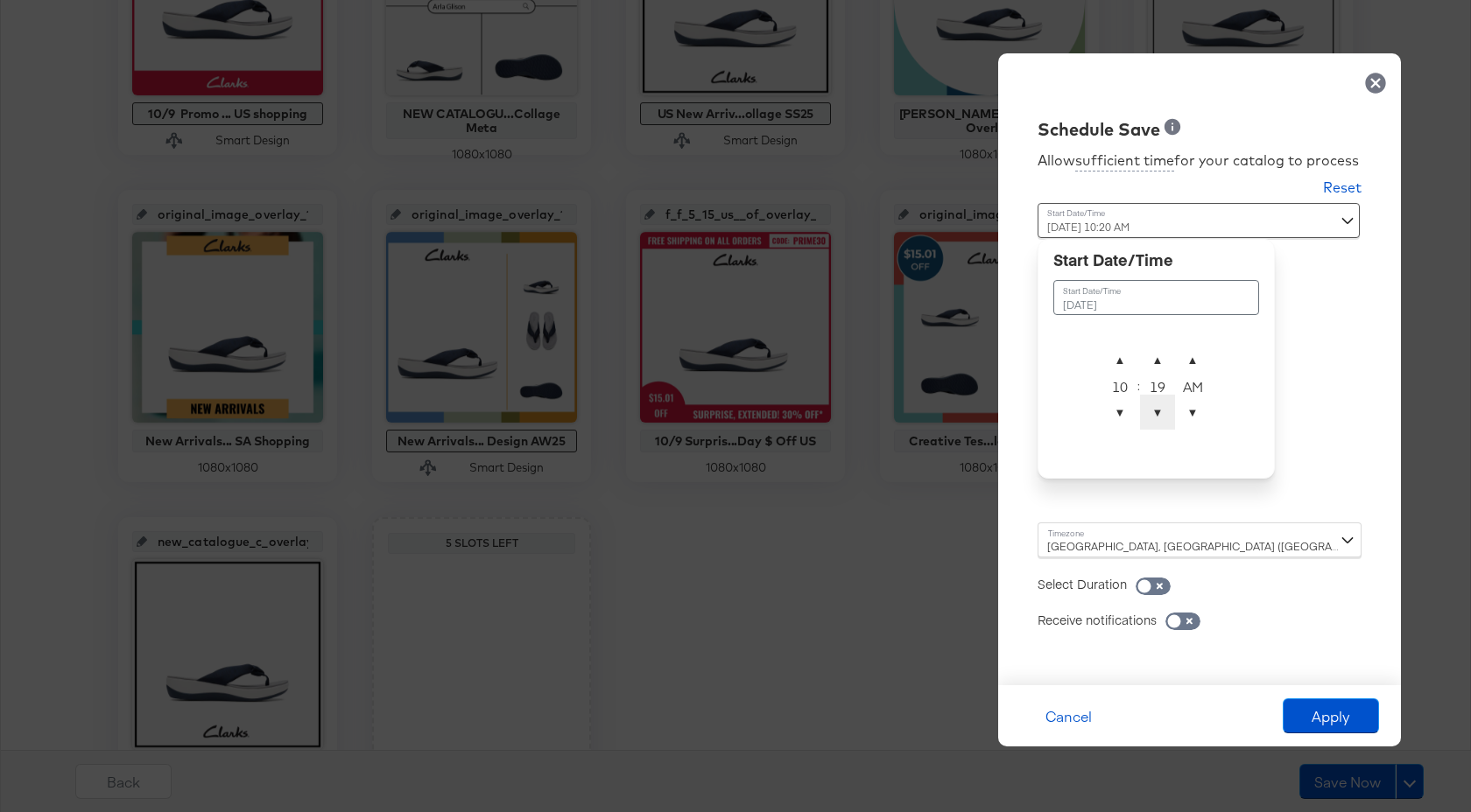
click at [1151, 415] on span "▼" at bounding box center [1158, 412] width 35 height 35
type input "[DATE] 10:16 AM"
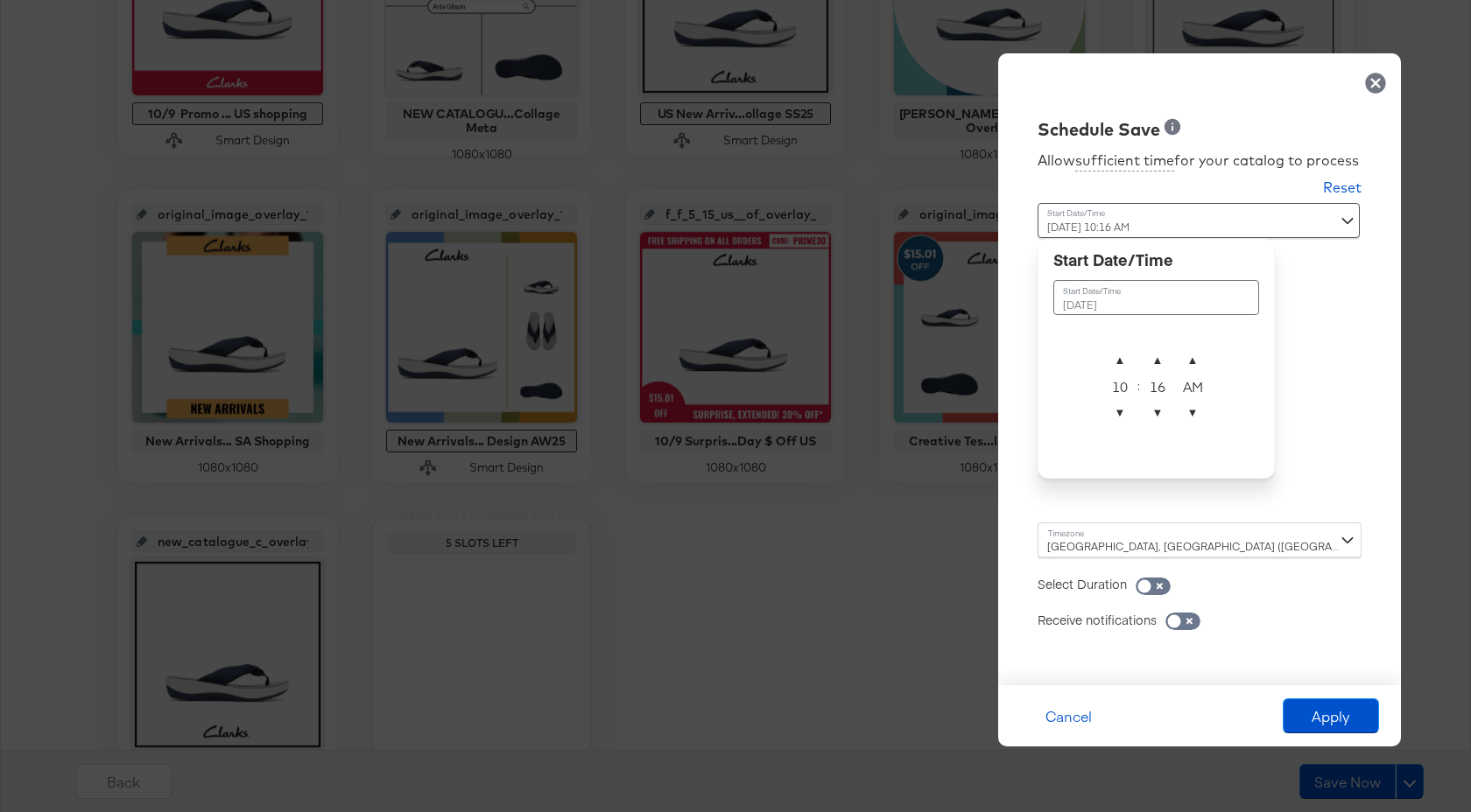
click at [1297, 411] on div "Allow sufficient time for your catalog to process Reset Time : [DATE] 10:16 AM …" at bounding box center [1199, 405] width 376 height 526
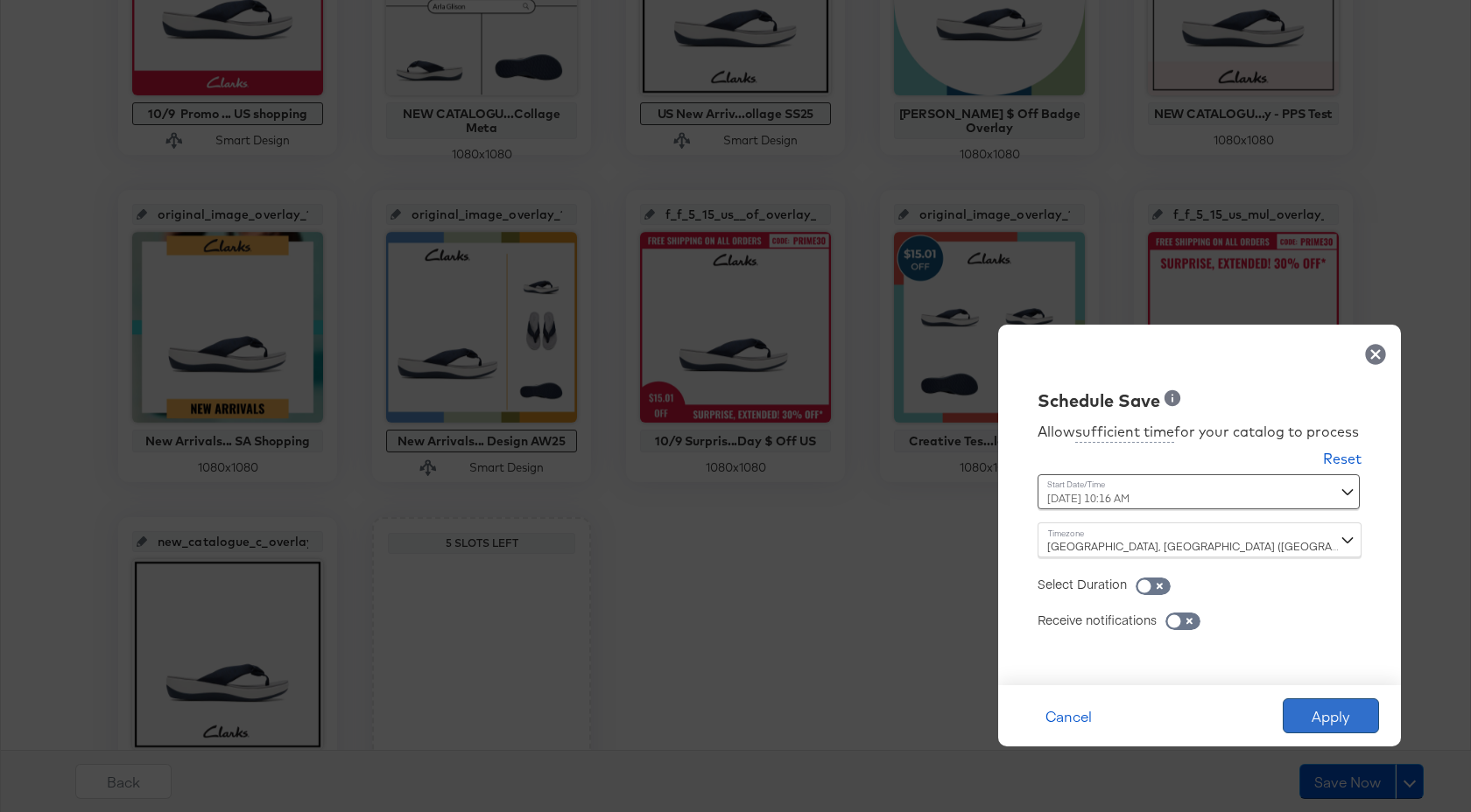
click at [1329, 724] on button "Apply" at bounding box center [1331, 716] width 96 height 35
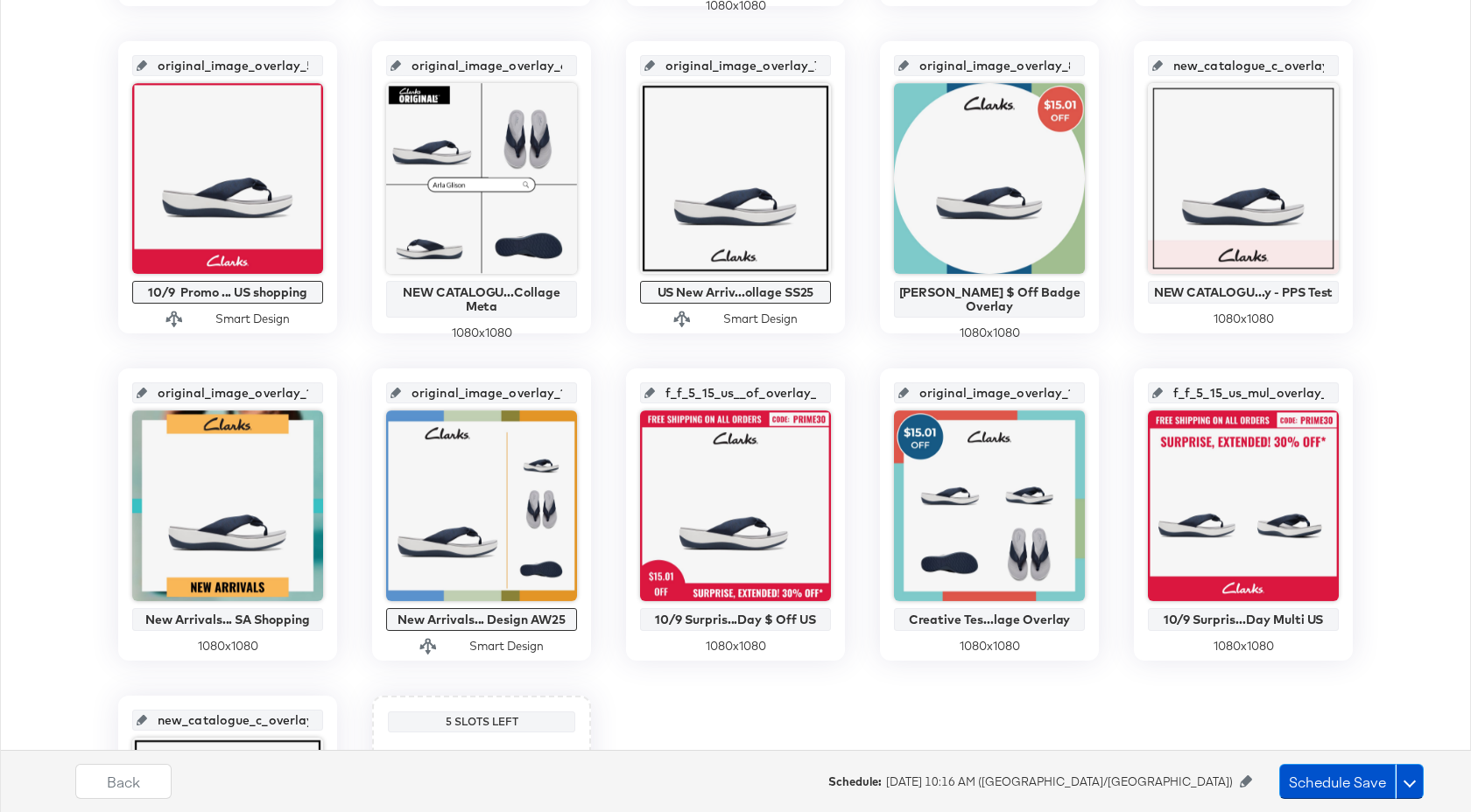
scroll to position [483, 0]
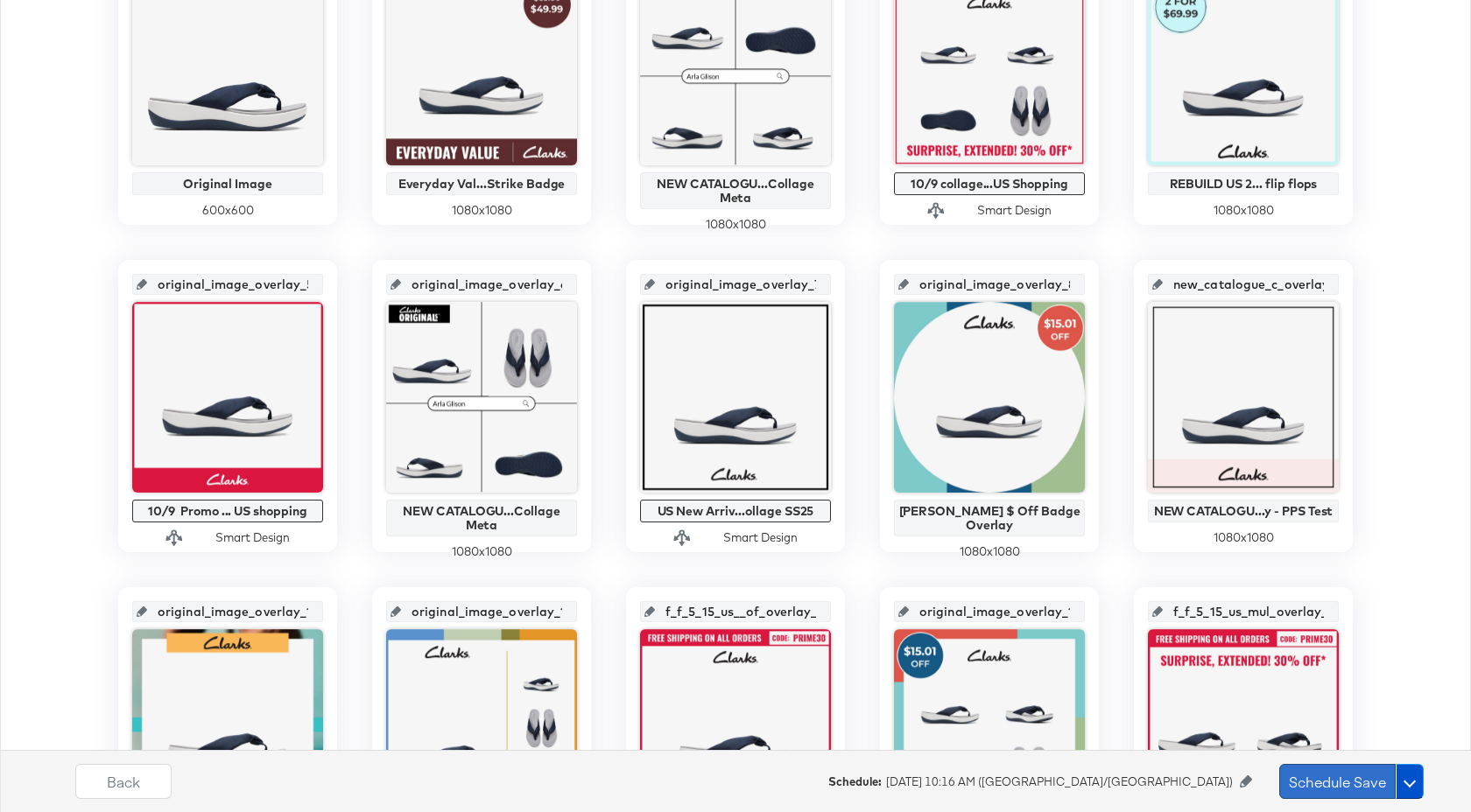
click at [1347, 776] on button "Schedule Save" at bounding box center [1337, 781] width 117 height 35
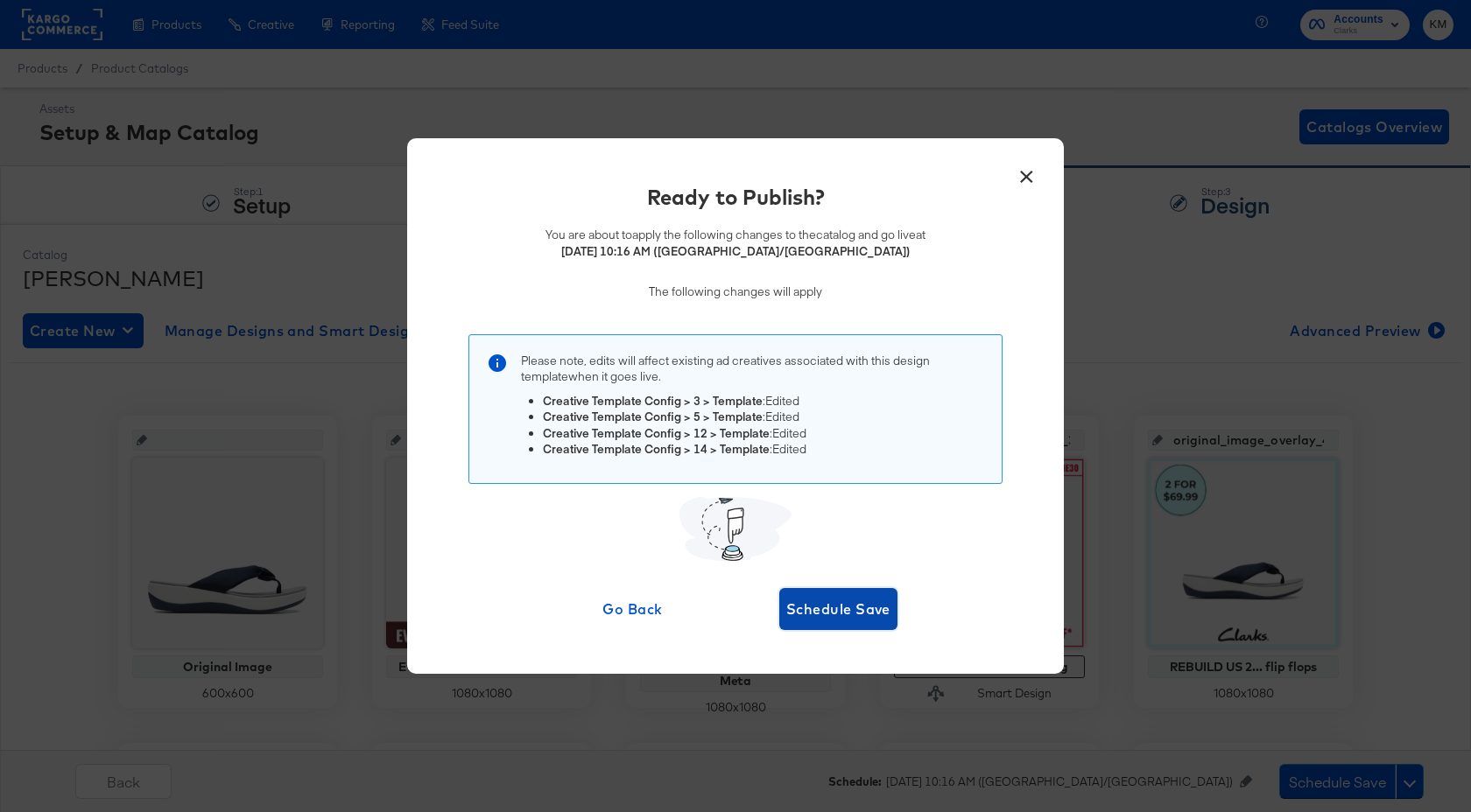
click at [859, 603] on span "Schedule Save" at bounding box center [838, 609] width 104 height 25
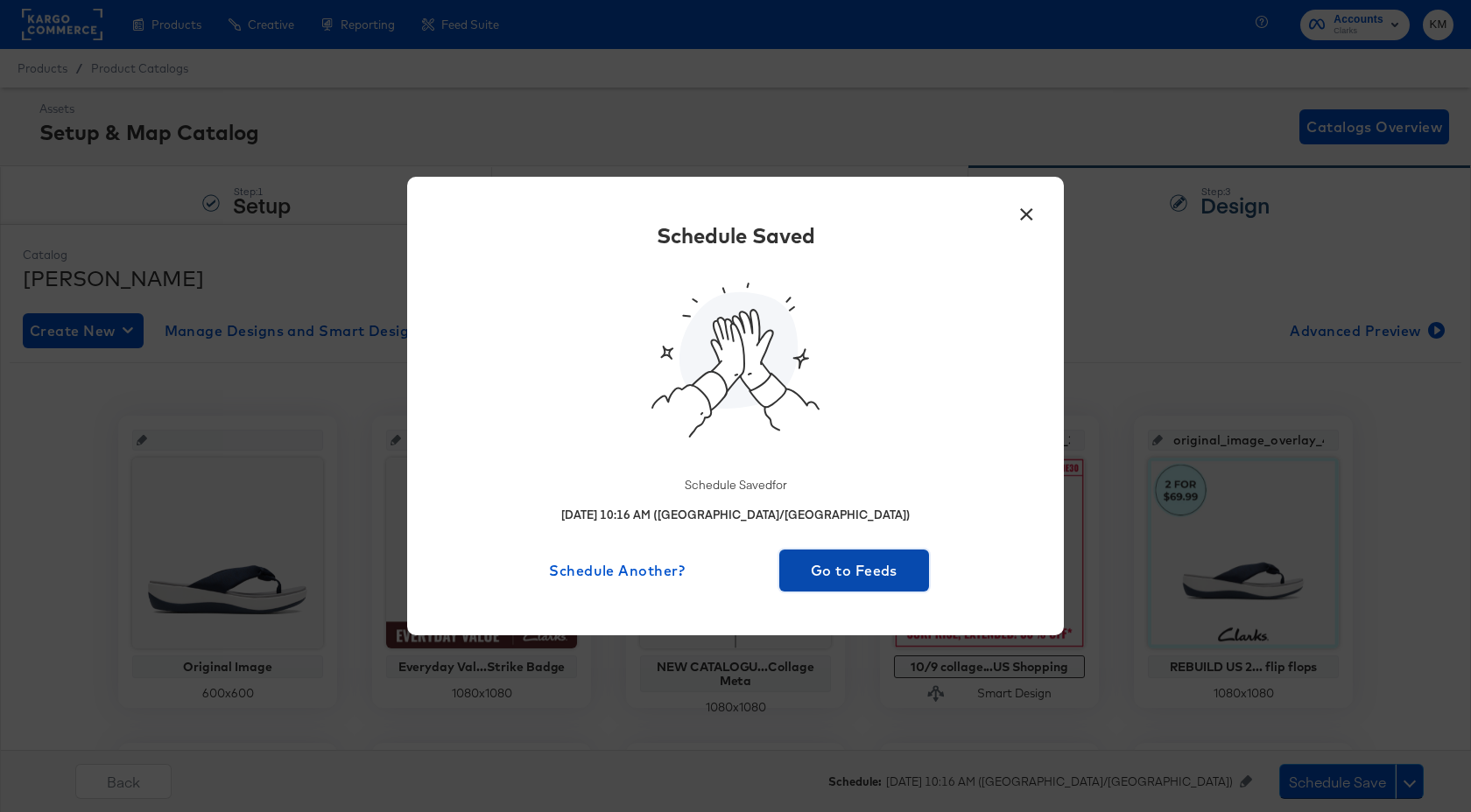
click at [855, 570] on span "Go to Feeds" at bounding box center [853, 571] width 136 height 25
